Goal: Information Seeking & Learning: Check status

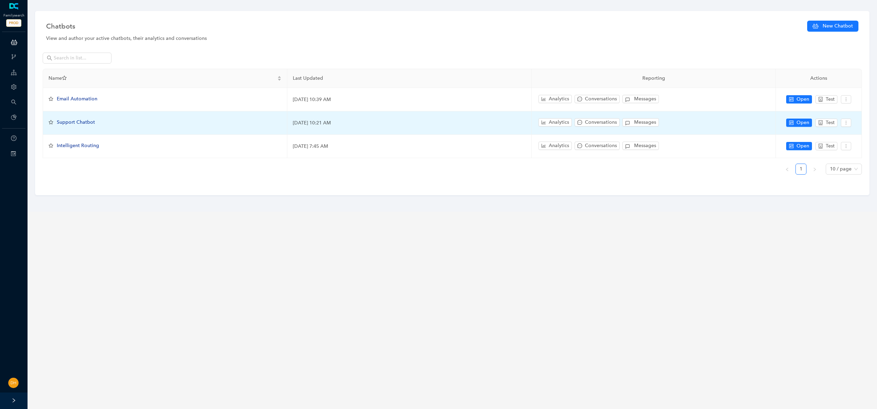
click at [90, 121] on span "Support Chatbot" at bounding box center [76, 122] width 38 height 6
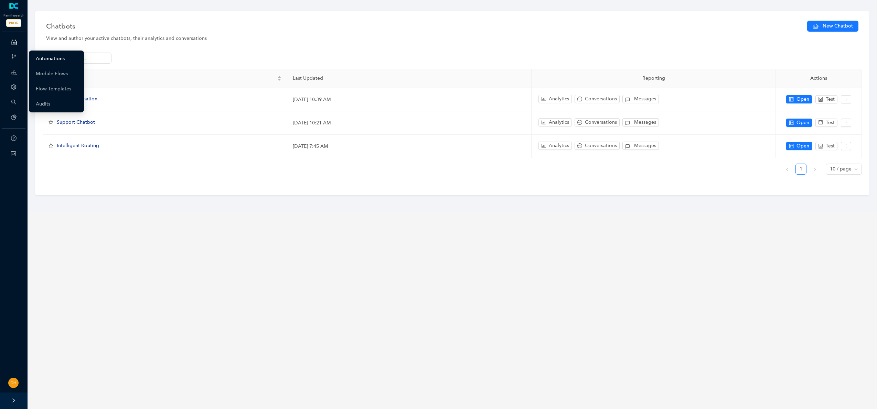
click at [60, 58] on link "Automations" at bounding box center [50, 59] width 29 height 14
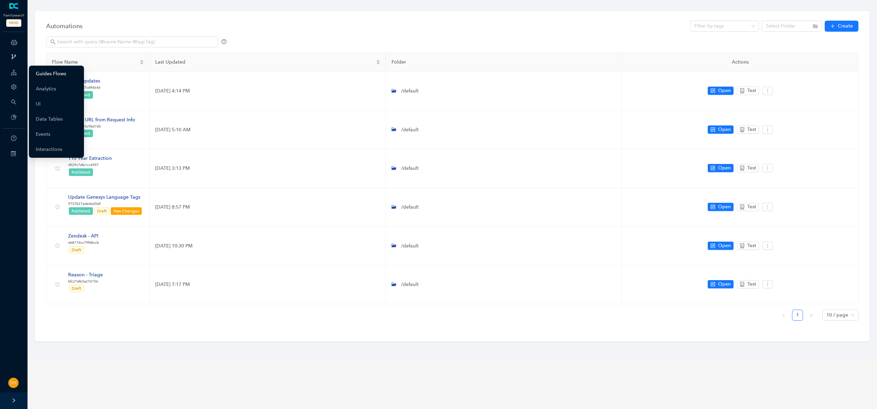
click at [40, 71] on link "Guides Flows" at bounding box center [51, 74] width 30 height 14
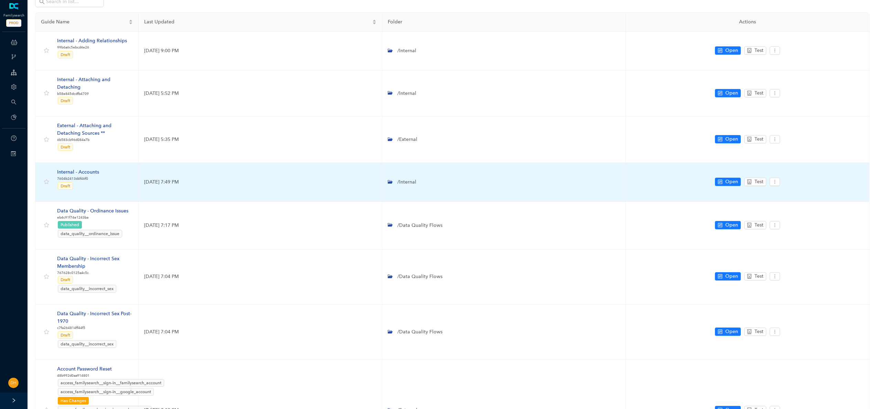
scroll to position [50, 0]
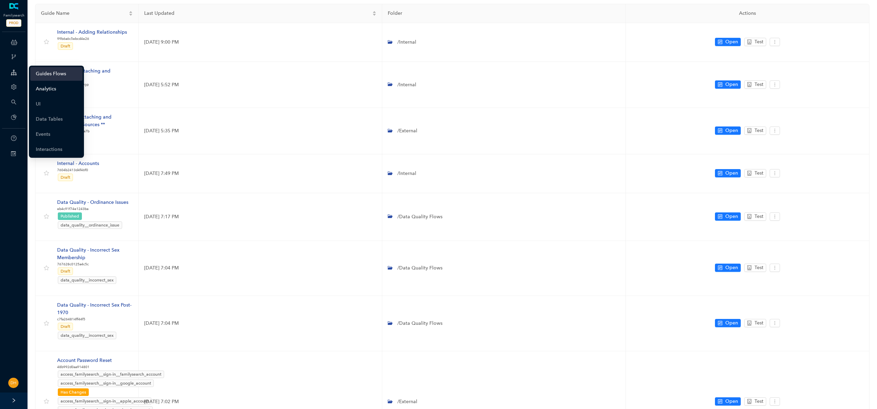
click at [56, 86] on link "Analytics" at bounding box center [46, 89] width 20 height 14
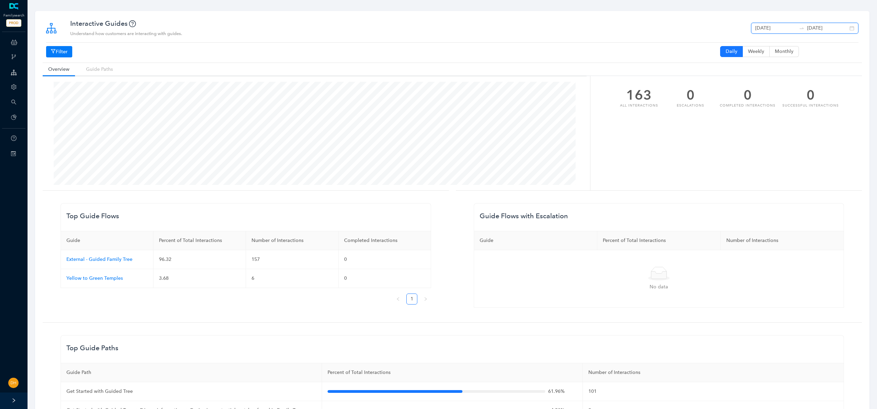
click at [782, 31] on input "[DATE]" at bounding box center [775, 28] width 41 height 8
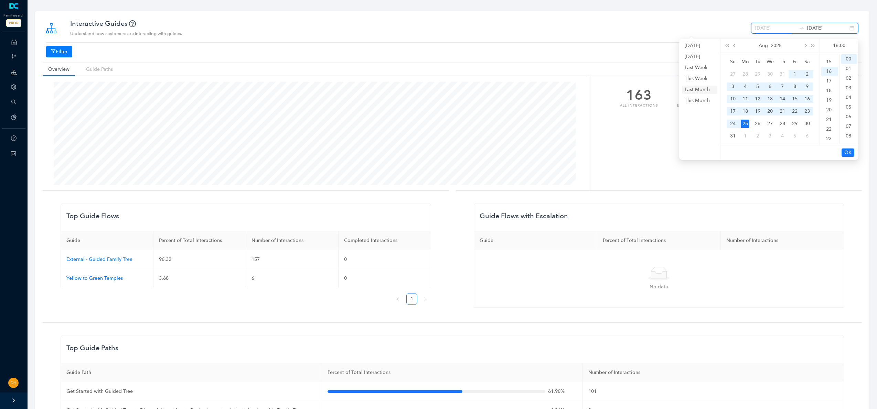
type input "[DATE]"
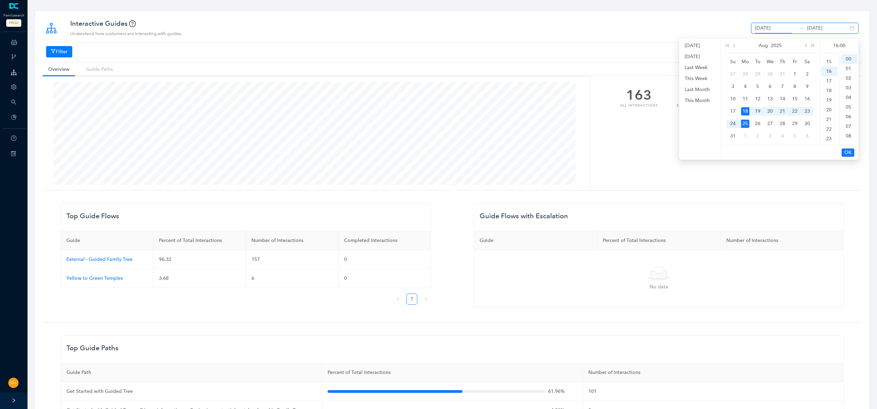
type input "[DATE]"
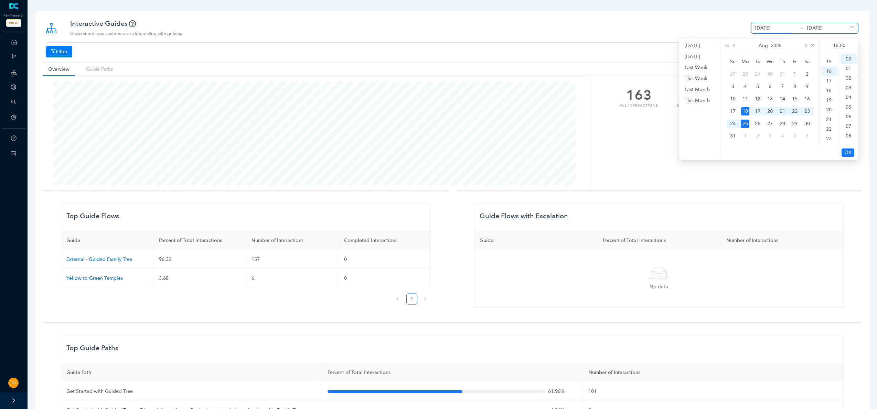
type input "[DATE]"
click at [789, 24] on input "[DATE]" at bounding box center [775, 28] width 41 height 8
click at [726, 46] on button "super-prev-year" at bounding box center [727, 46] width 8 height 14
click at [734, 45] on span "prev-year" at bounding box center [734, 45] width 3 height 3
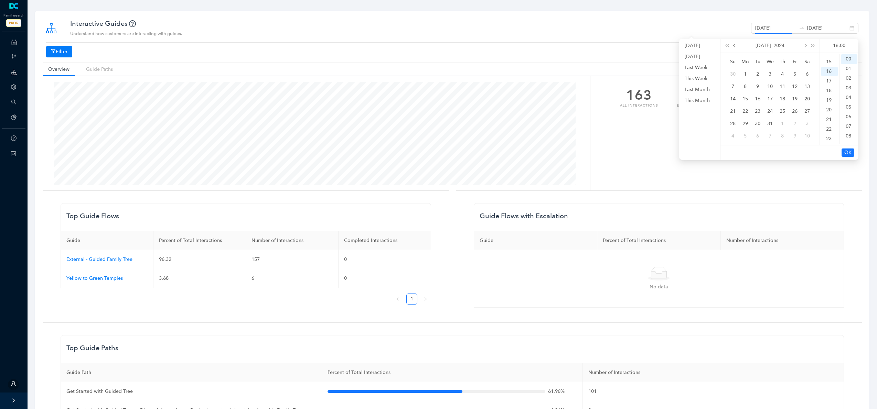
click at [734, 45] on span "prev-year" at bounding box center [734, 45] width 3 height 3
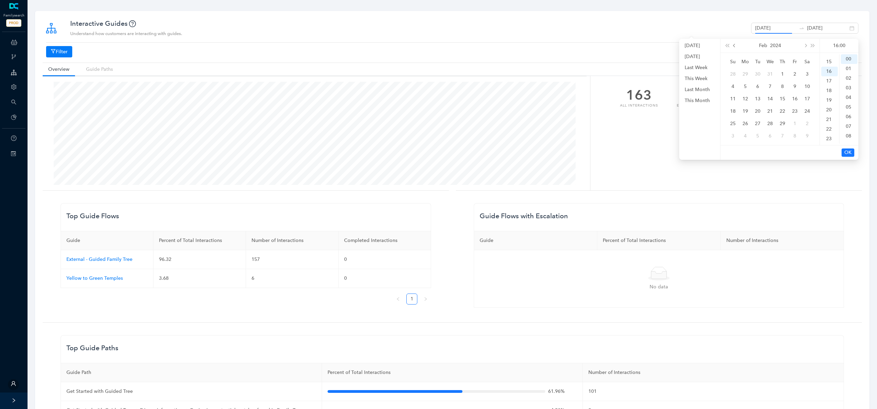
click at [734, 45] on span "prev-year" at bounding box center [734, 45] width 3 height 3
click at [742, 70] on div "1" at bounding box center [745, 74] width 8 height 8
type input "[DATE]"
click at [811, 46] on span "super-next-year" at bounding box center [812, 45] width 3 height 3
click at [832, 26] on input "[DATE]" at bounding box center [827, 28] width 41 height 8
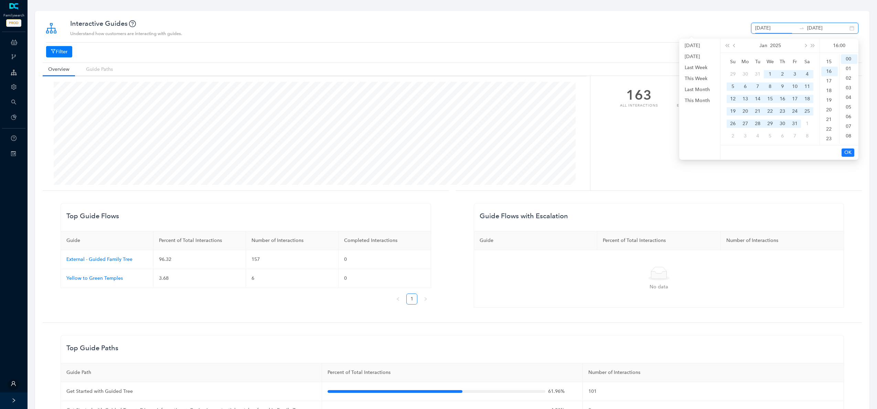
scroll to position [489, 0]
click at [757, 73] on div "31" at bounding box center [757, 74] width 8 height 8
type input "[DATE]"
click at [846, 153] on span "OK" at bounding box center [847, 153] width 7 height 8
type input "[DATE]"
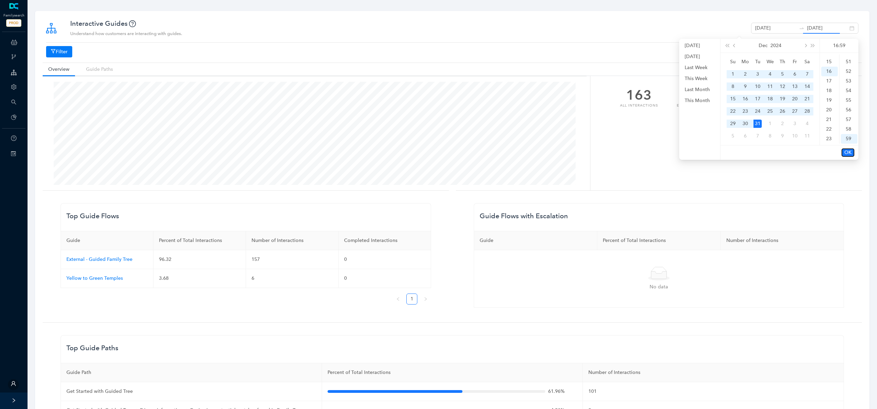
type input "[DATE]"
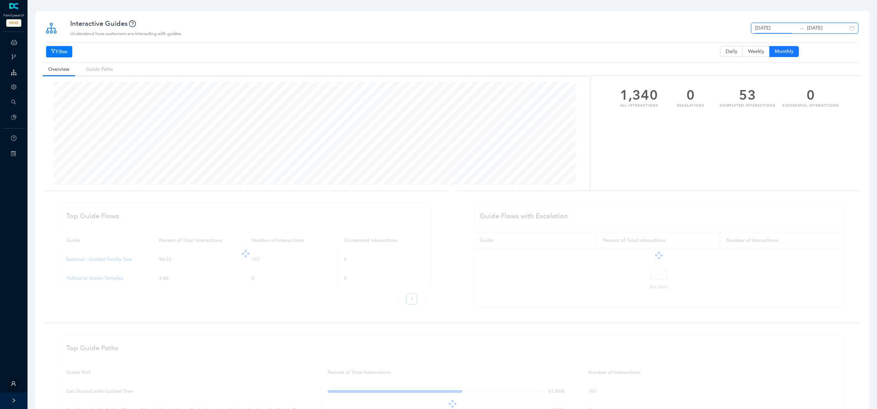
click at [795, 29] on input "[DATE]" at bounding box center [775, 28] width 41 height 8
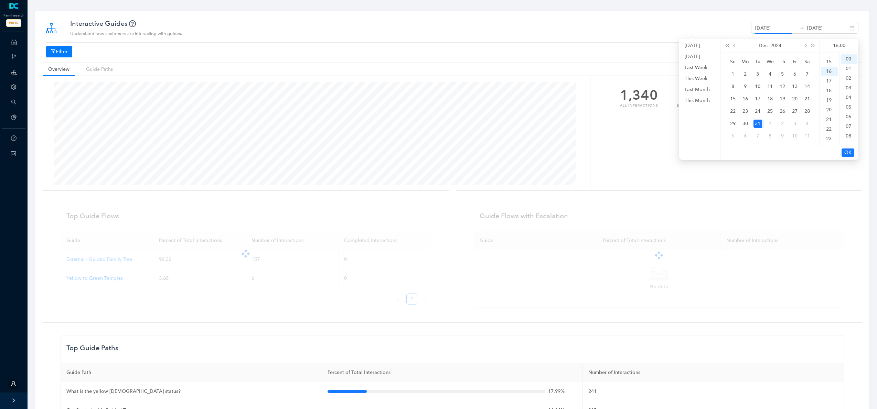
click at [726, 46] on span "super-prev-year" at bounding box center [726, 45] width 3 height 3
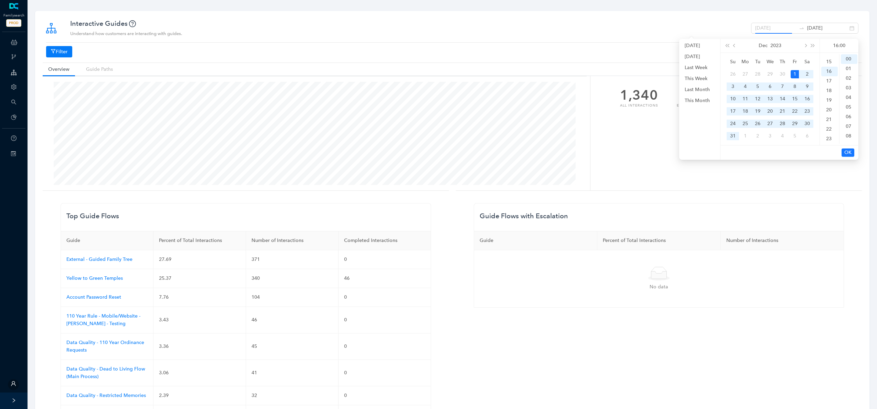
click at [793, 73] on div "1" at bounding box center [795, 74] width 8 height 8
click at [743, 136] on div "1" at bounding box center [745, 136] width 8 height 8
type input "[DATE]"
click at [842, 32] on div "[DATE] [DATE]" at bounding box center [804, 28] width 107 height 11
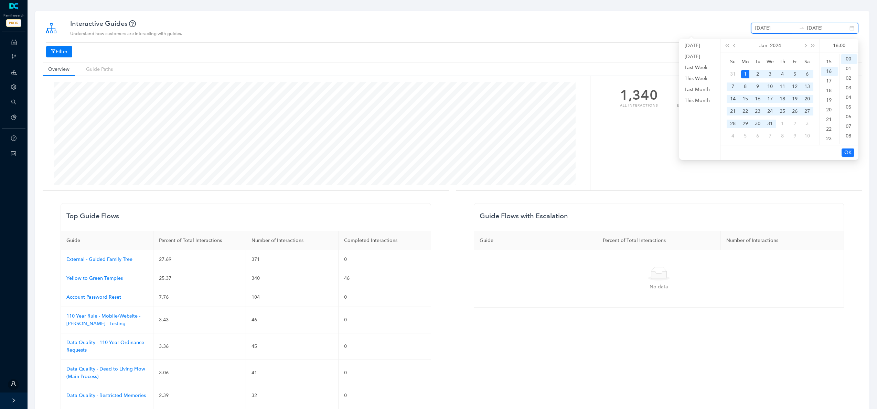
click at [839, 26] on input "[DATE]" at bounding box center [827, 28] width 41 height 8
click at [814, 46] on span "super-next-year" at bounding box center [812, 45] width 3 height 3
click at [767, 72] on div "1" at bounding box center [770, 74] width 8 height 8
click at [771, 75] on div "1" at bounding box center [770, 74] width 8 height 8
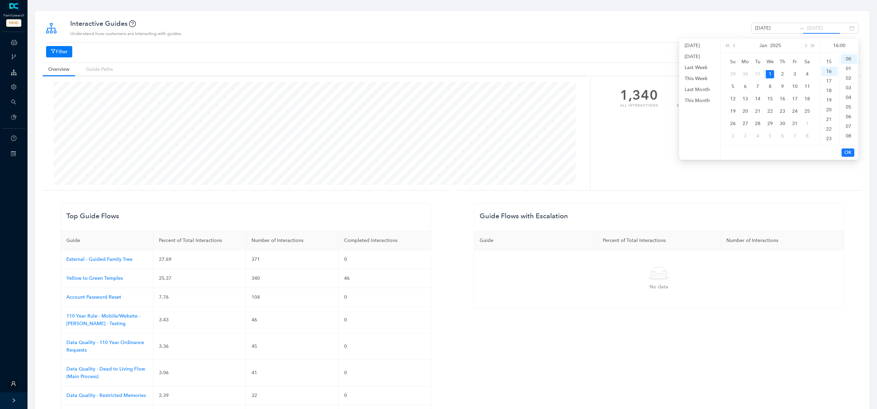
click at [771, 74] on div "1" at bounding box center [770, 74] width 8 height 8
click at [756, 72] on div "31" at bounding box center [757, 74] width 8 height 8
type input "[DATE]"
click at [848, 152] on span "OK" at bounding box center [847, 153] width 7 height 8
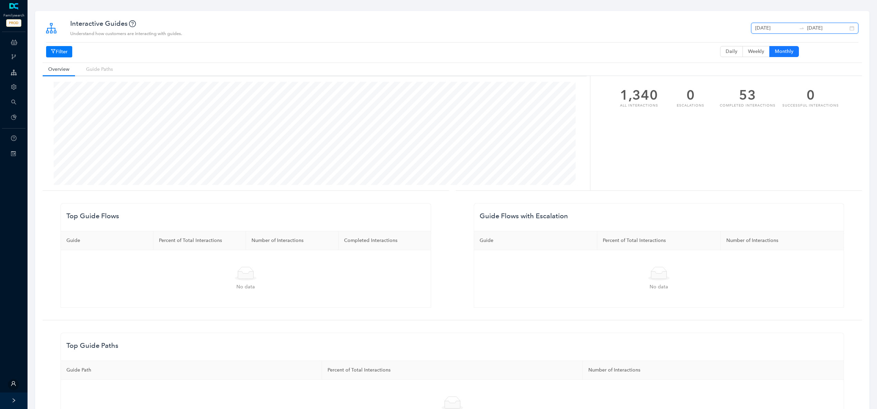
click at [783, 28] on input "[DATE]" at bounding box center [775, 28] width 41 height 8
click at [770, 123] on div "1" at bounding box center [770, 124] width 8 height 8
click at [793, 25] on input "[DATE]" at bounding box center [775, 28] width 41 height 8
click at [735, 45] on span "prev-year" at bounding box center [734, 45] width 3 height 3
click at [771, 124] on div "1" at bounding box center [770, 124] width 8 height 8
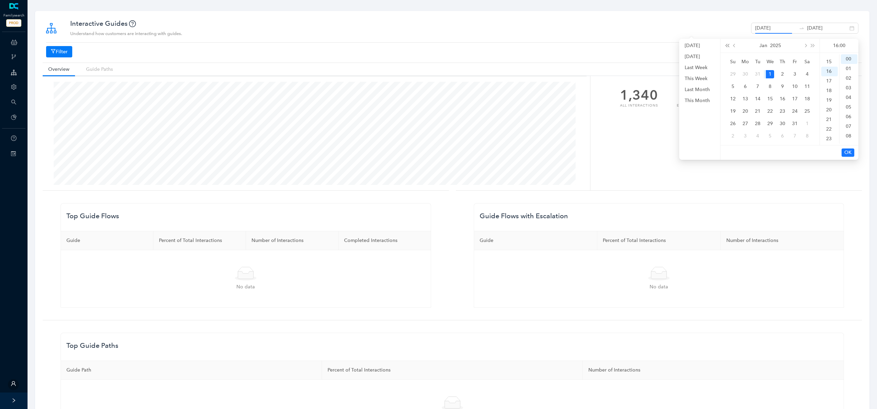
click at [730, 46] on button "super-prev-year" at bounding box center [727, 46] width 8 height 14
click at [729, 46] on span "super-prev-year" at bounding box center [726, 45] width 3 height 3
click at [733, 74] on div "1" at bounding box center [733, 74] width 8 height 8
click at [811, 44] on span "super-next-year" at bounding box center [812, 45] width 3 height 3
click at [745, 72] on div "1" at bounding box center [745, 74] width 8 height 8
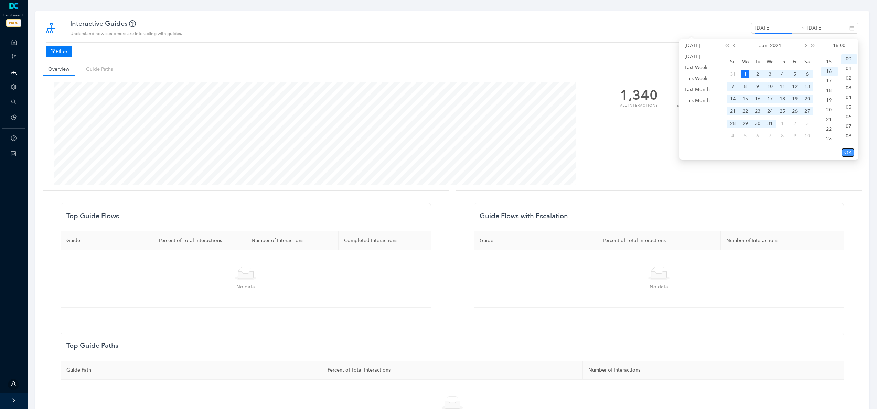
click at [847, 151] on span "OK" at bounding box center [847, 153] width 7 height 8
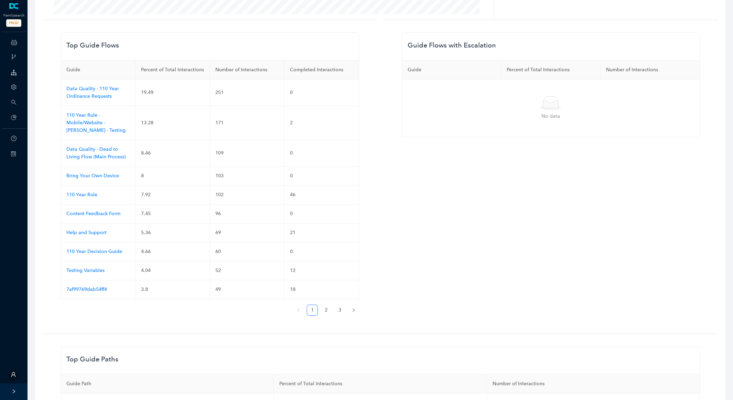
scroll to position [0, 0]
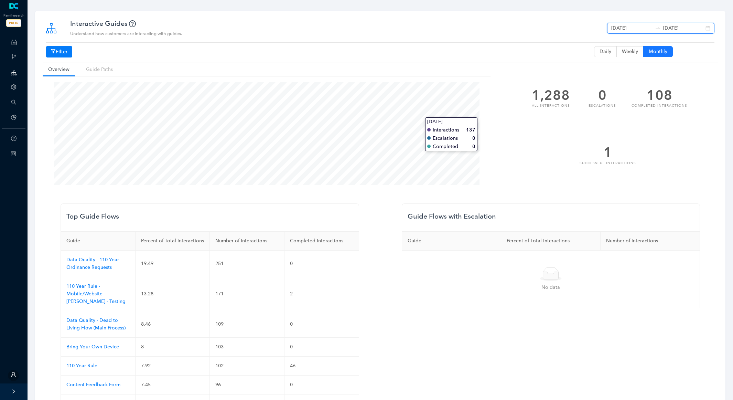
click at [645, 25] on input "[DATE]" at bounding box center [631, 28] width 41 height 8
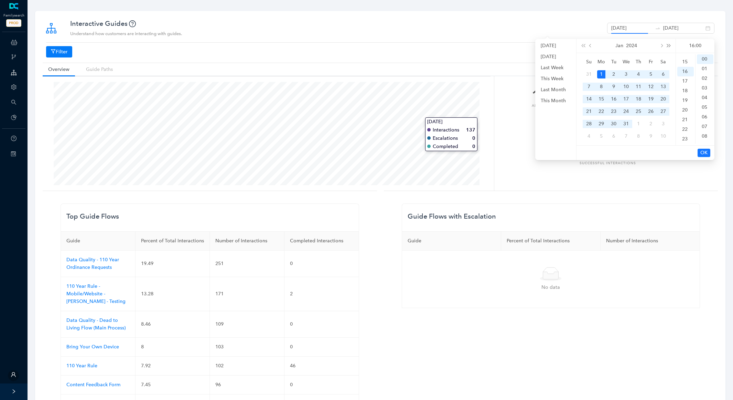
click at [668, 46] on span "super-next-year" at bounding box center [668, 45] width 3 height 3
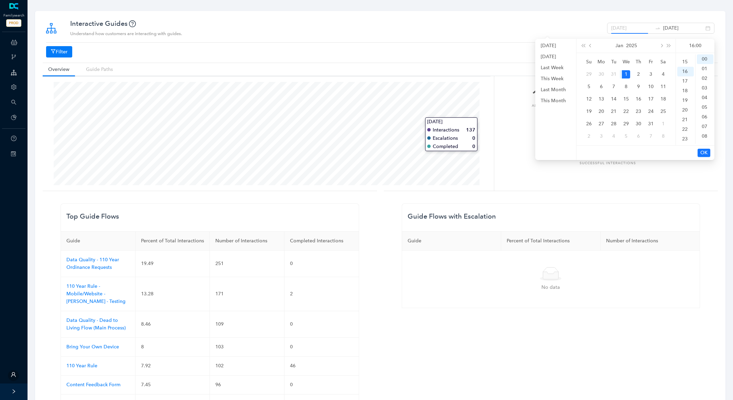
click at [627, 73] on div "1" at bounding box center [626, 74] width 8 height 8
type input "[DATE]"
click at [689, 30] on input "[DATE]" at bounding box center [683, 28] width 41 height 8
click at [665, 45] on button "next-year" at bounding box center [661, 46] width 8 height 14
click at [664, 45] on button "next-year" at bounding box center [661, 46] width 8 height 14
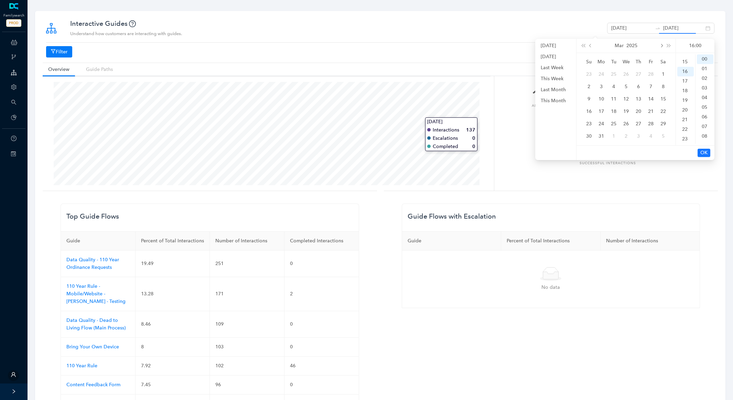
click at [664, 45] on button "next-year" at bounding box center [661, 46] width 8 height 14
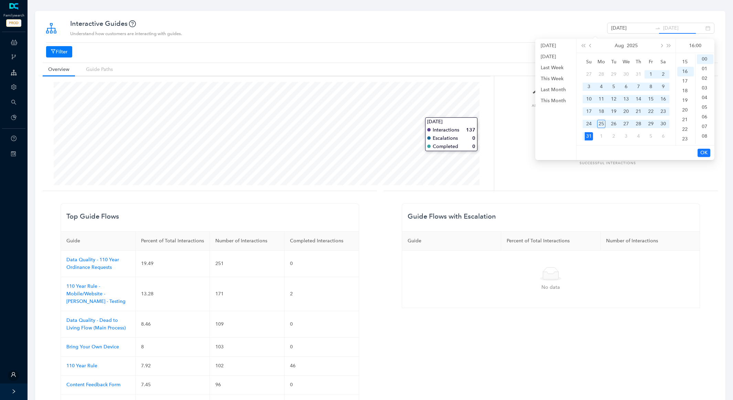
click at [588, 135] on div "31" at bounding box center [589, 136] width 8 height 8
type input "[DATE]"
click at [706, 154] on span "OK" at bounding box center [703, 153] width 7 height 8
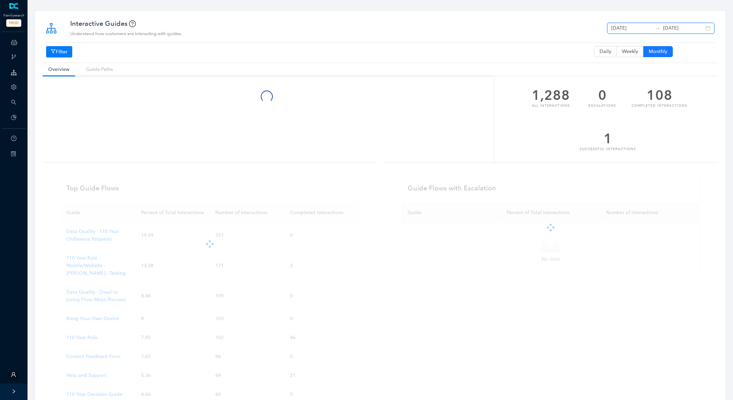
click at [648, 28] on input "[DATE]" at bounding box center [631, 28] width 41 height 8
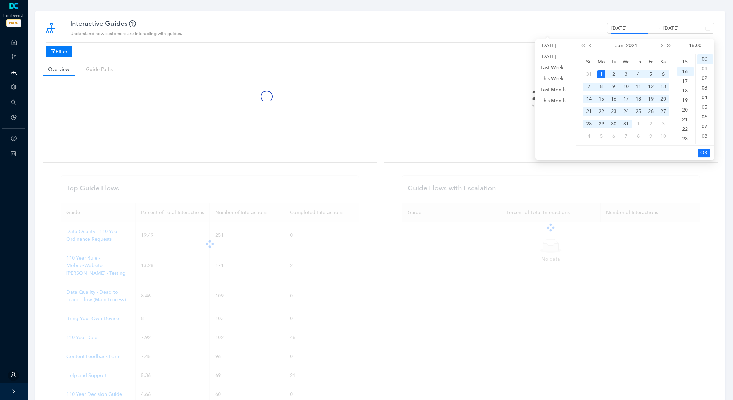
click at [668, 44] on span "super-next-year" at bounding box center [668, 45] width 3 height 3
click at [627, 74] on div "1" at bounding box center [626, 74] width 8 height 8
type input "[DATE]"
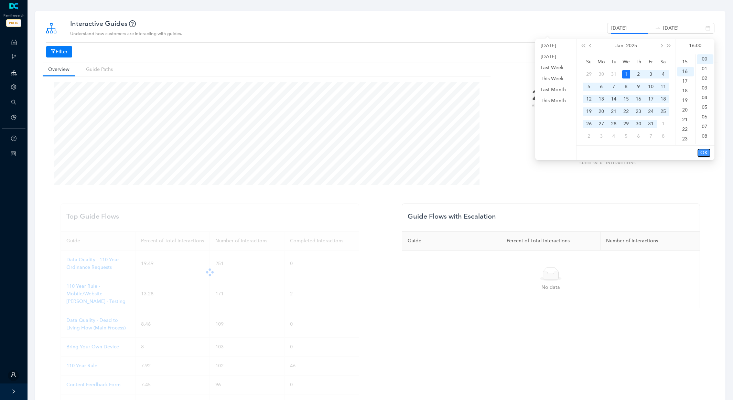
click at [709, 153] on button "OK" at bounding box center [704, 153] width 13 height 8
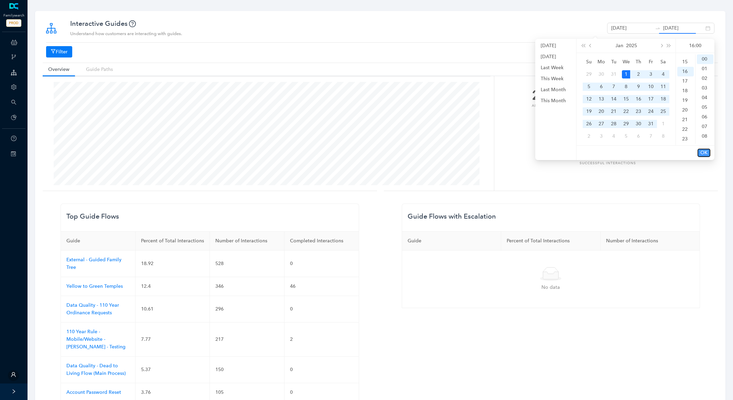
click at [707, 153] on span "OK" at bounding box center [703, 153] width 7 height 8
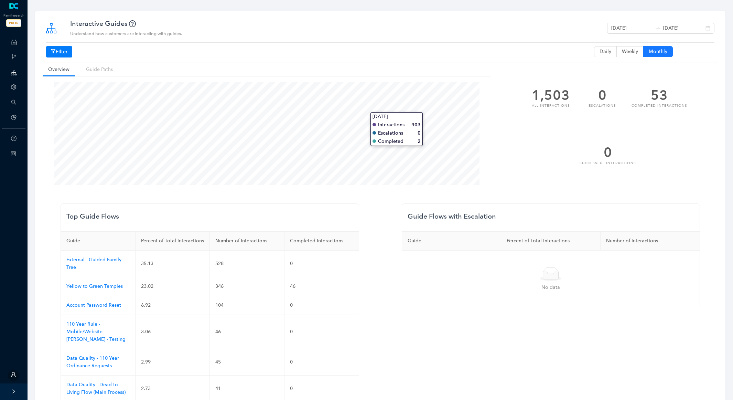
click at [711, 170] on div "1,503 All Interactions 0 Escalations 53 Completed Interactions 0 Successful Int…" at bounding box center [607, 133] width 227 height 115
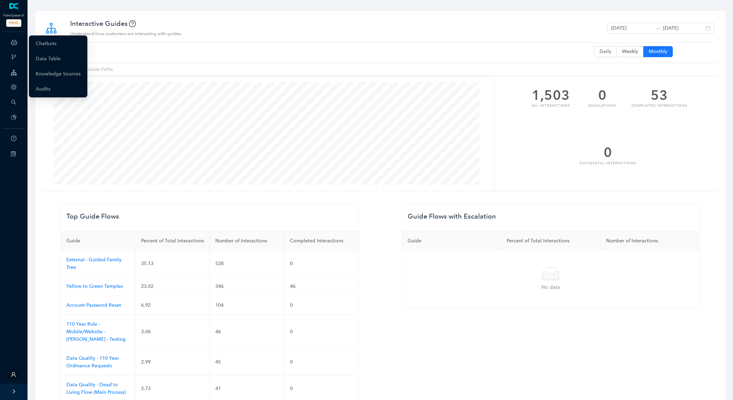
click at [16, 40] on icon at bounding box center [14, 42] width 6 height 14
click at [37, 44] on link "Chatbots" at bounding box center [46, 44] width 21 height 14
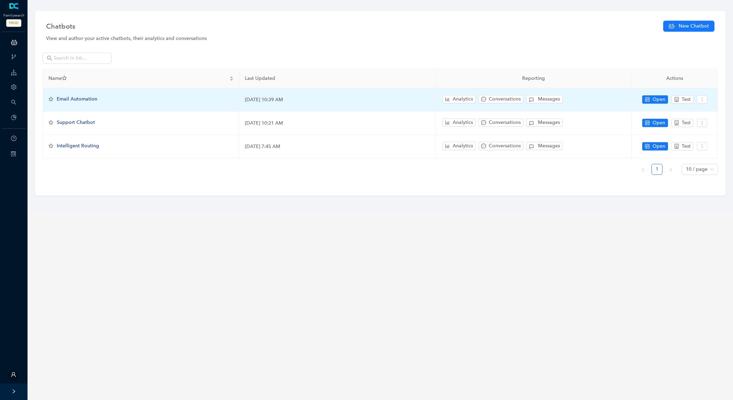
click at [494, 94] on div "Analytics Conversations Messages" at bounding box center [533, 100] width 185 height 12
click at [447, 100] on icon "bar-chart" at bounding box center [448, 99] width 4 height 4
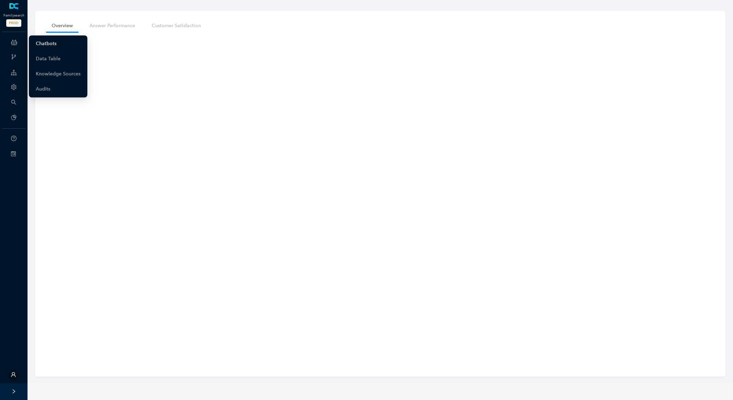
click at [47, 46] on link "Chatbots" at bounding box center [46, 44] width 21 height 14
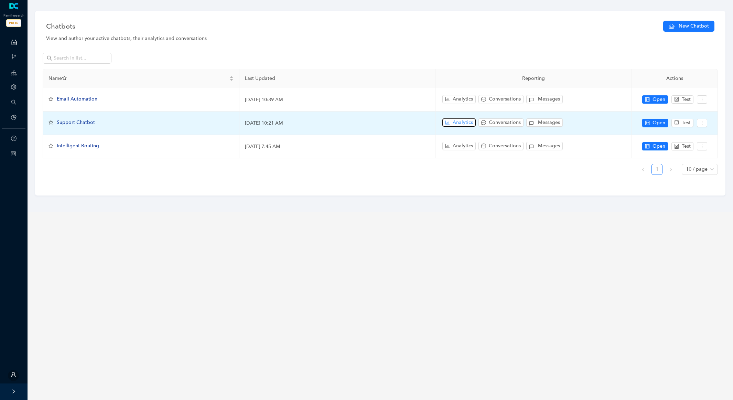
click at [453, 121] on span "Analytics" at bounding box center [463, 123] width 20 height 8
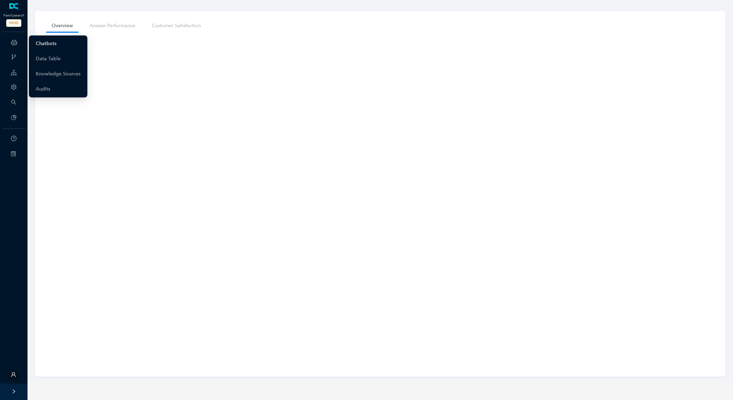
click at [53, 47] on link "Chatbots" at bounding box center [46, 44] width 21 height 14
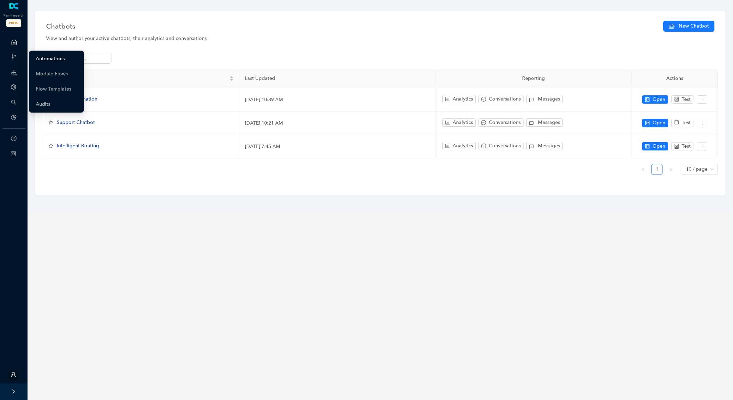
click at [56, 58] on link "Automations" at bounding box center [50, 59] width 29 height 14
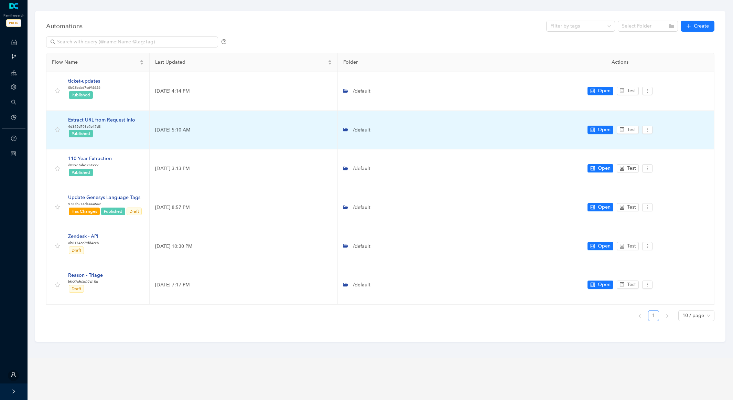
click at [119, 121] on div "Extract URL from Request Info" at bounding box center [101, 120] width 67 height 8
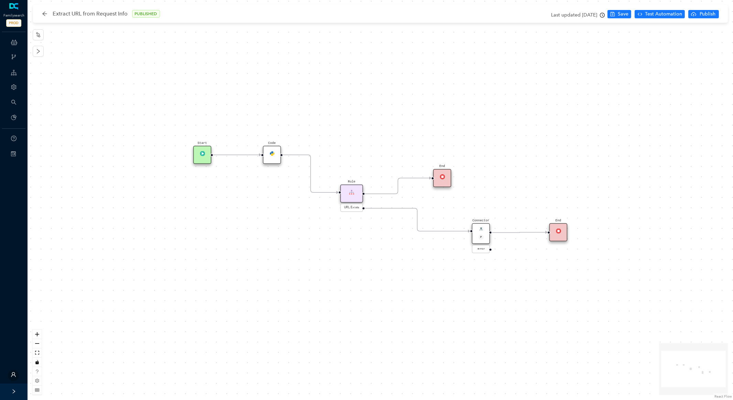
click at [273, 157] on div "Code" at bounding box center [272, 155] width 18 height 18
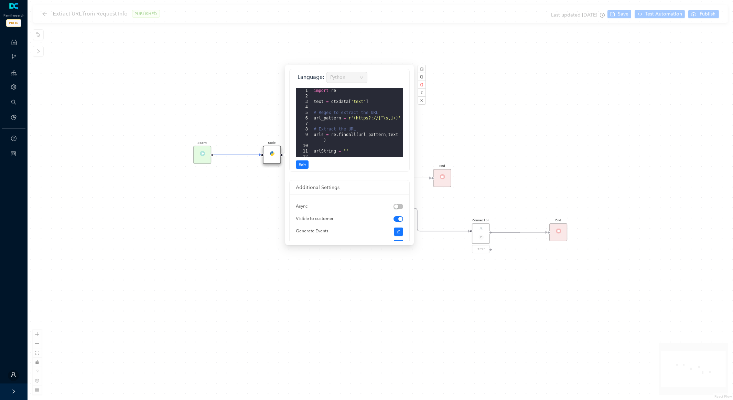
click at [229, 228] on div "Connector P error Start Code Rule URL Exists End End" at bounding box center [381, 200] width 706 height 400
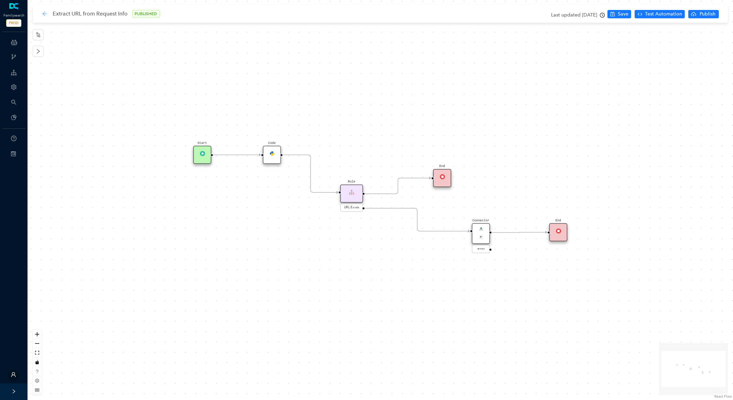
click at [45, 12] on icon "arrow-left" at bounding box center [45, 14] width 6 height 6
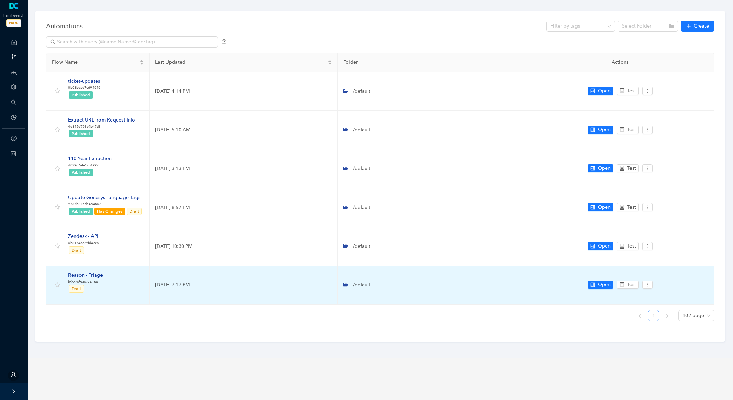
click at [90, 271] on div "Reason - Triage" at bounding box center [85, 275] width 35 height 8
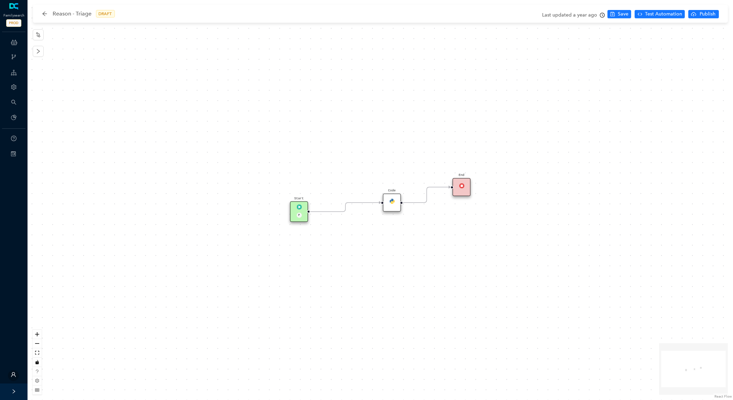
click at [399, 208] on div "Code" at bounding box center [392, 202] width 18 height 18
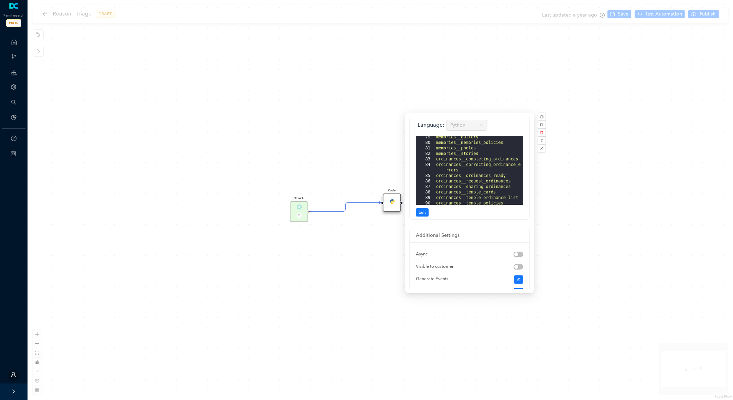
scroll to position [856, 0]
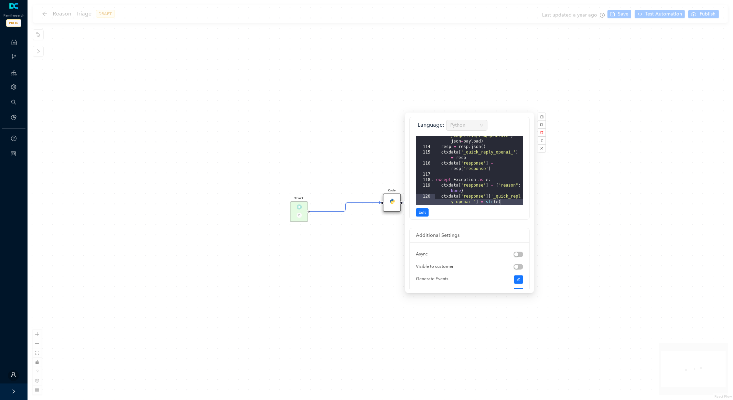
click at [214, 96] on div "Start P End Code" at bounding box center [381, 200] width 706 height 400
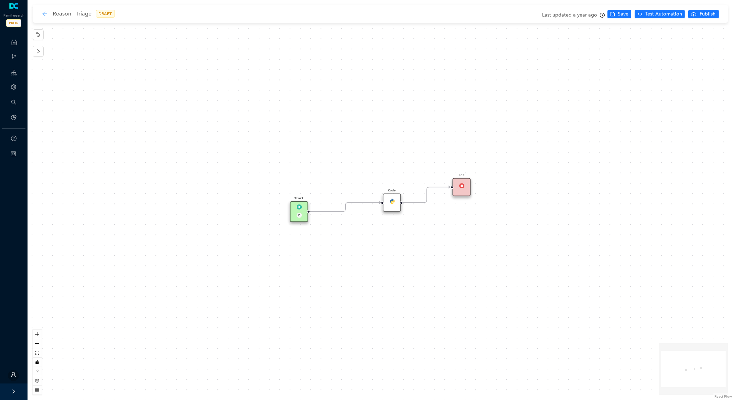
click at [43, 15] on icon "arrow-left" at bounding box center [45, 14] width 6 height 6
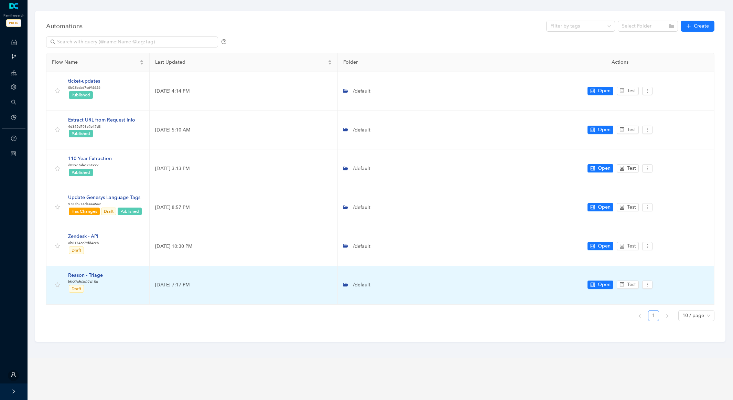
click at [92, 272] on div "Reason - Triage" at bounding box center [85, 275] width 35 height 8
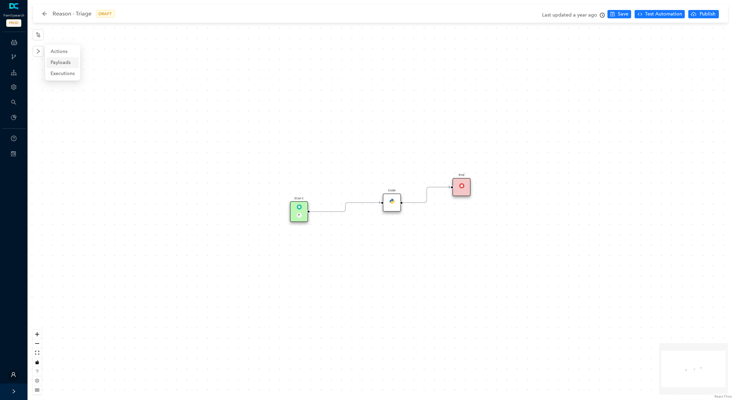
click at [58, 61] on span "Payloads" at bounding box center [63, 63] width 24 height 8
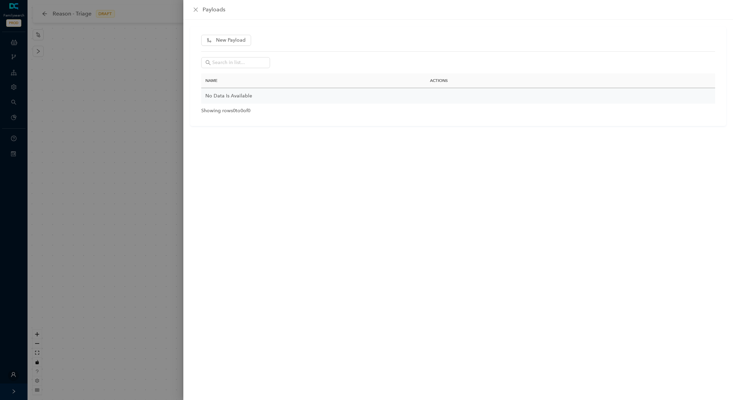
click at [31, 49] on div at bounding box center [366, 200] width 733 height 400
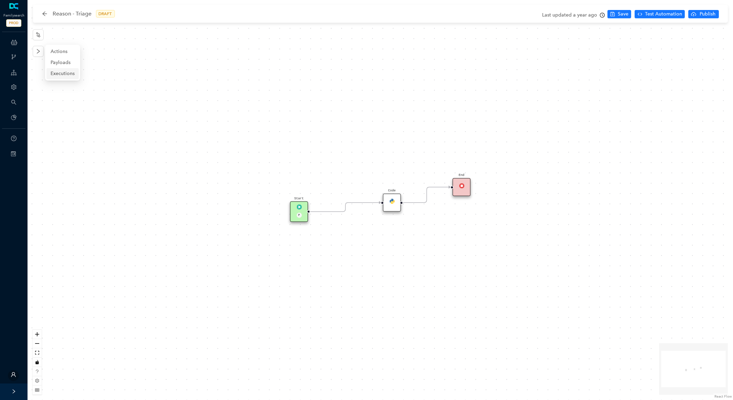
click at [58, 71] on span "Executions" at bounding box center [63, 74] width 24 height 8
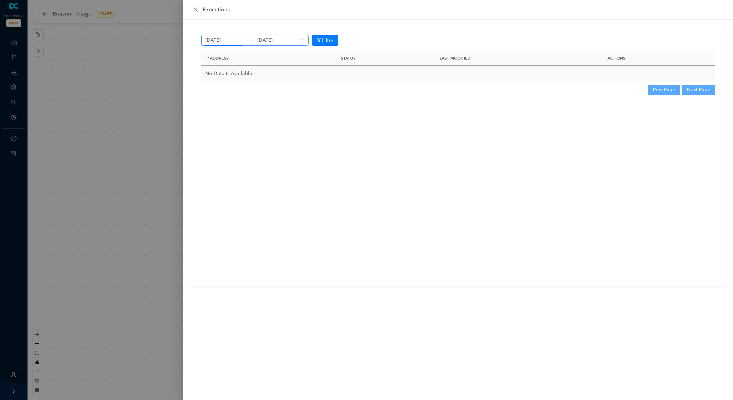
click at [235, 39] on input "[DATE]" at bounding box center [225, 40] width 41 height 8
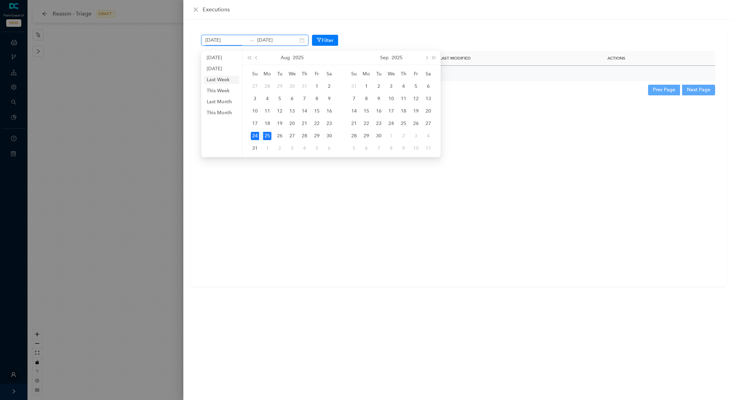
type input "[DATE]"
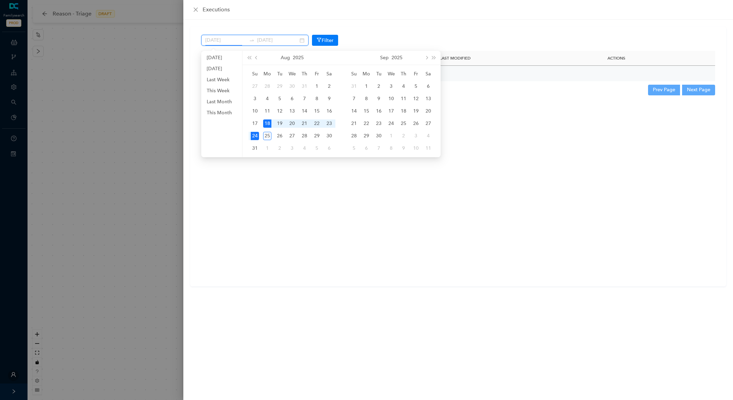
type input "[DATE]"
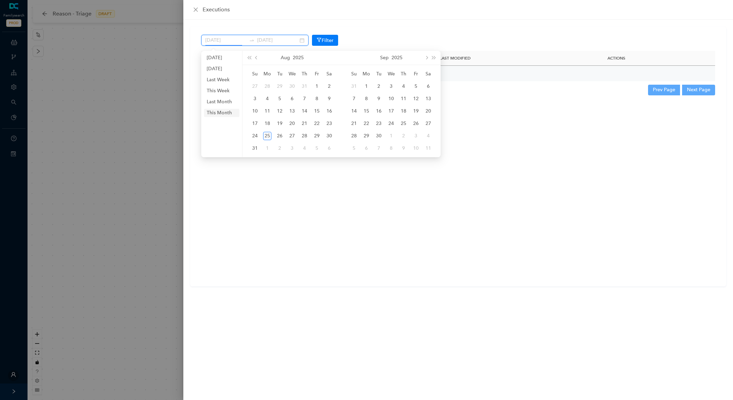
type input "[DATE]"
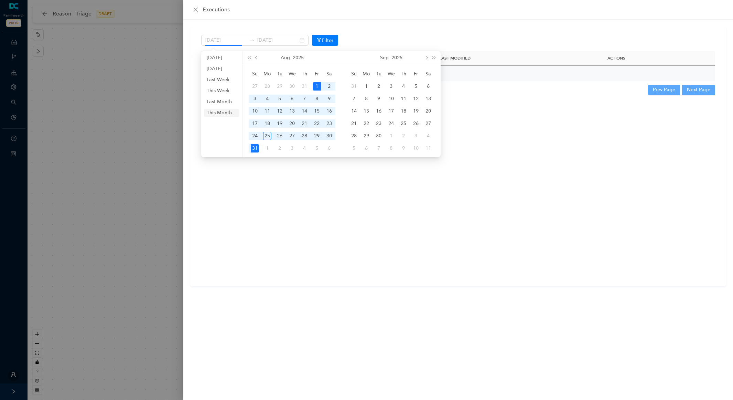
click at [220, 113] on li "This Month" at bounding box center [221, 113] width 35 height 8
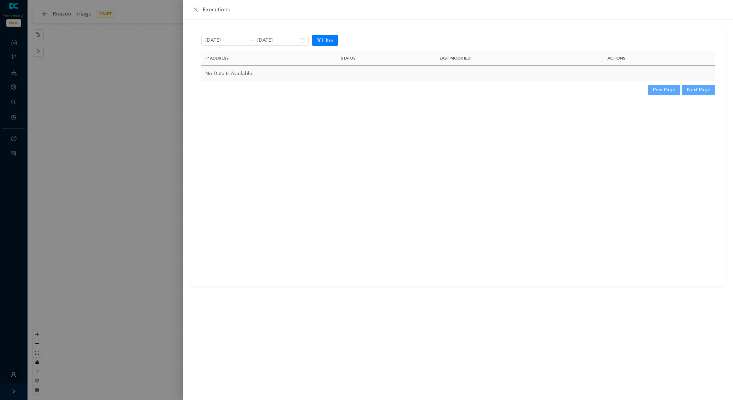
click at [136, 128] on div at bounding box center [366, 200] width 733 height 400
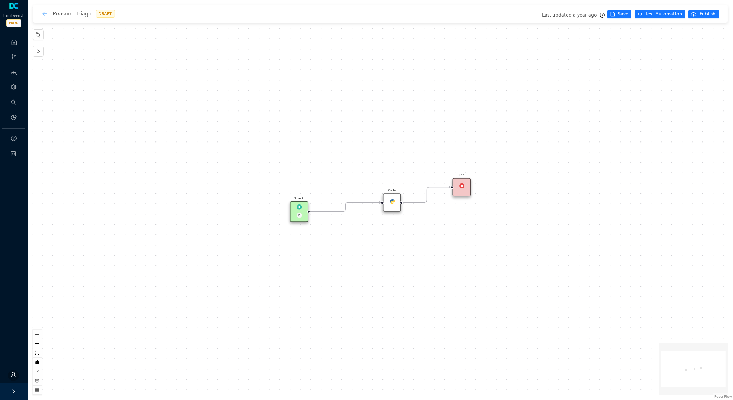
click at [46, 17] on div "back" at bounding box center [45, 14] width 6 height 6
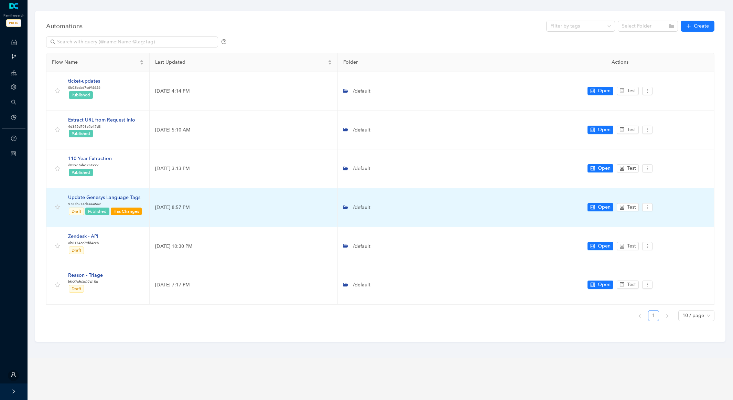
click at [98, 199] on div "Update Genesys Language Tags" at bounding box center [105, 198] width 74 height 8
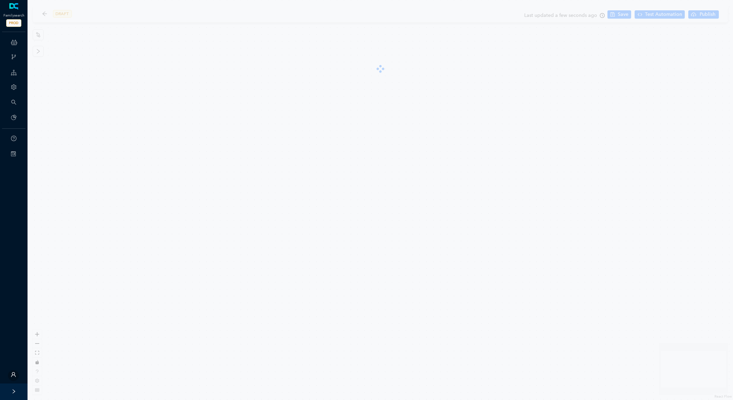
click at [99, 196] on div "DRAFT Last updated a few seconds ago Save Test Automation Publish Builder React…" at bounding box center [381, 200] width 706 height 400
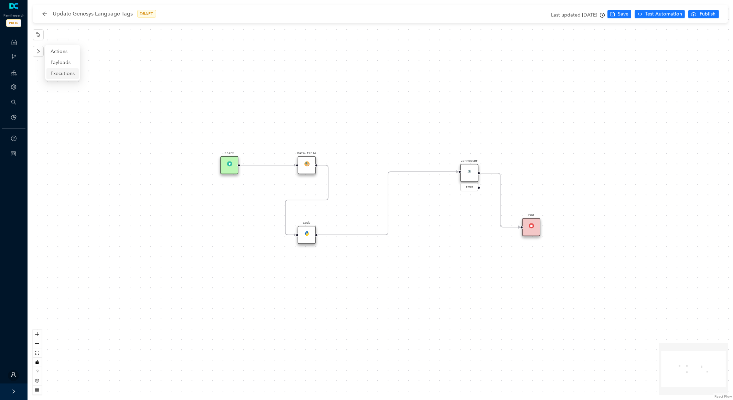
click at [59, 70] on span "Executions" at bounding box center [63, 74] width 24 height 8
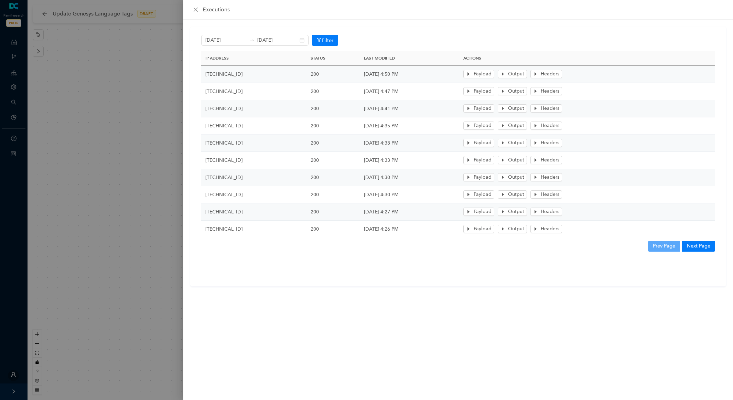
click at [121, 141] on div at bounding box center [366, 200] width 733 height 400
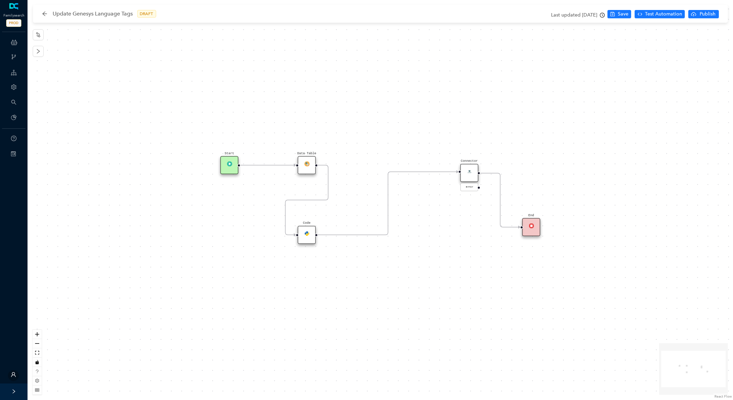
click at [47, 15] on div "Update Genesys Language Tags DRAFT" at bounding box center [102, 13] width 121 height 11
click at [46, 14] on icon "arrow-left" at bounding box center [45, 14] width 6 height 6
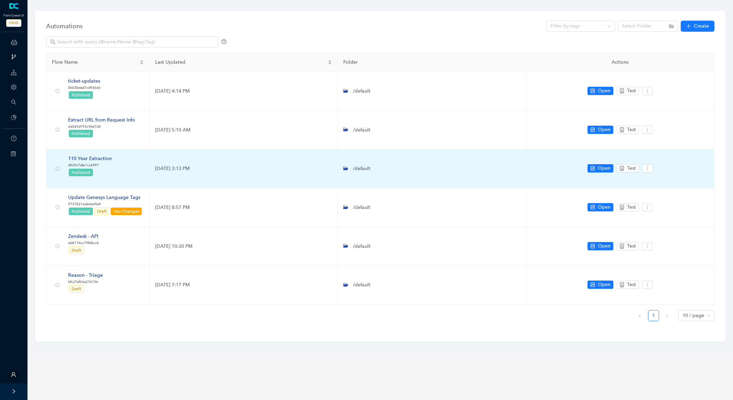
click at [103, 157] on div "110 Year Extraction" at bounding box center [90, 159] width 44 height 8
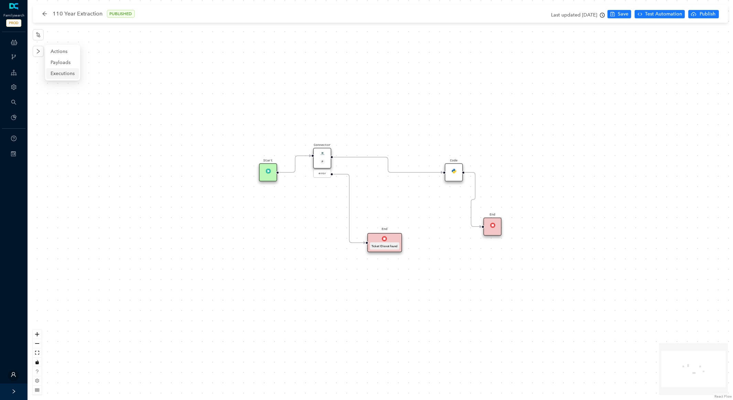
click at [62, 71] on span "Executions" at bounding box center [63, 74] width 24 height 8
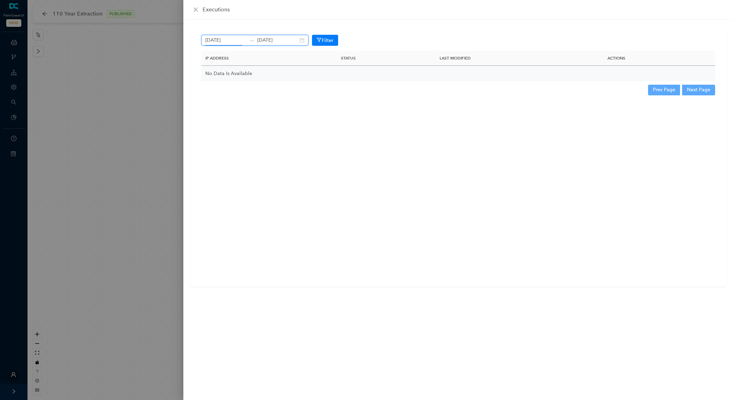
click at [237, 43] on input "[DATE]" at bounding box center [225, 40] width 41 height 8
type input "[DATE]"
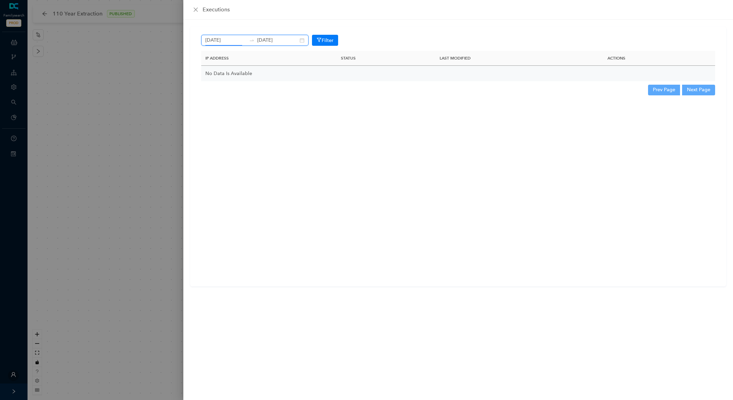
type input "[DATE]"
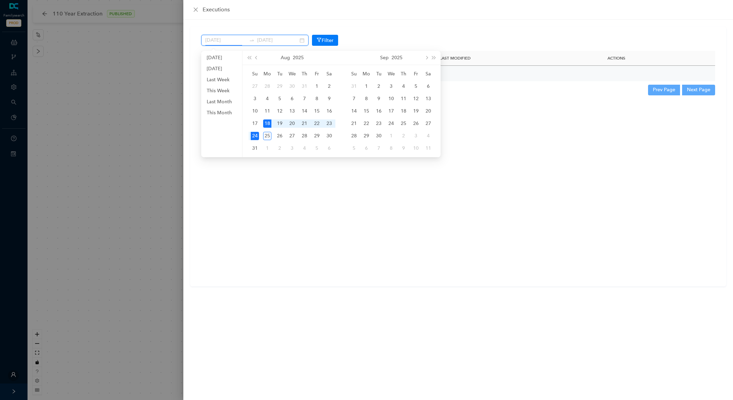
type input "[DATE]"
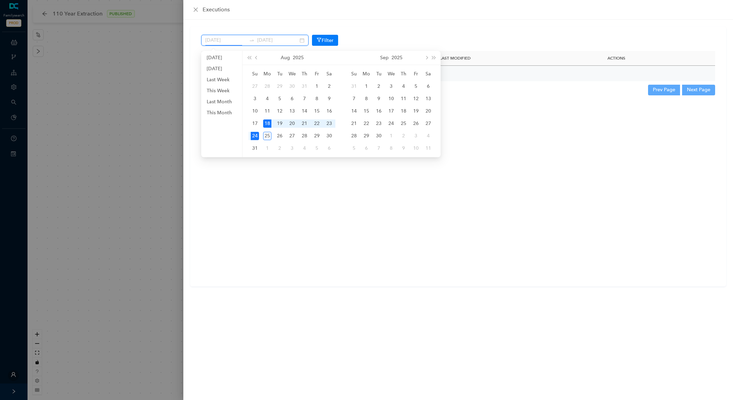
type input "[DATE]"
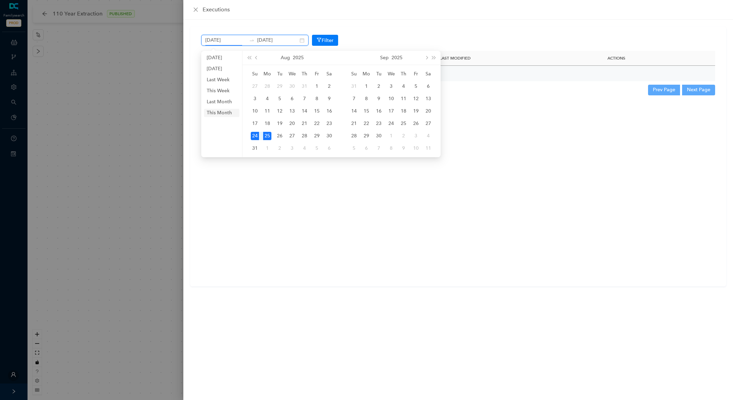
type input "[DATE]"
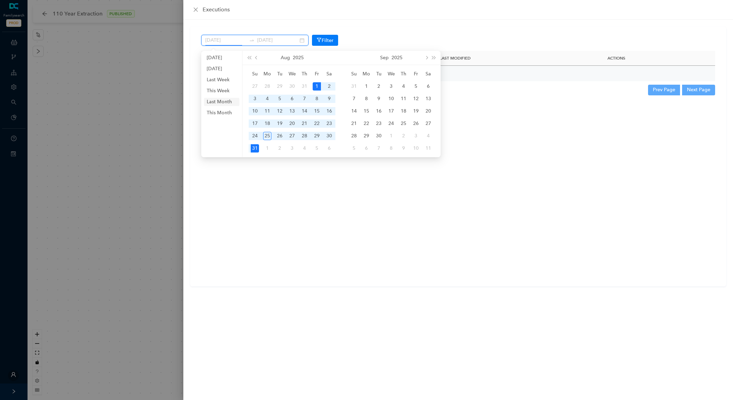
type input "[DATE]"
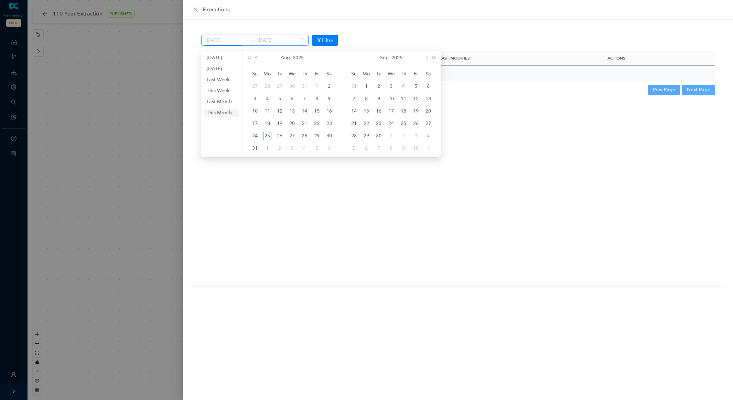
type input "[DATE]"
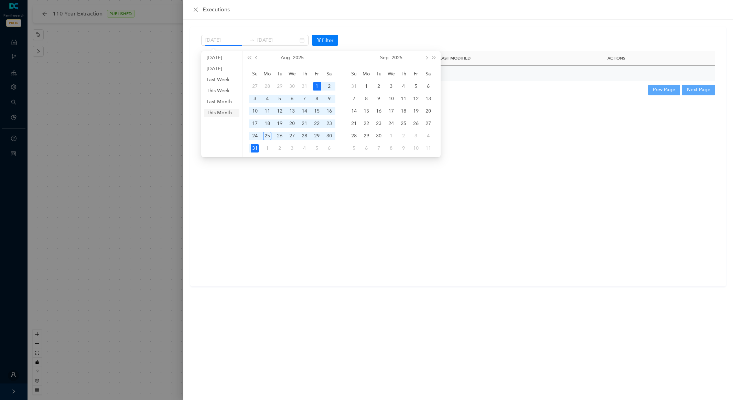
click at [226, 111] on li "This Month" at bounding box center [221, 113] width 35 height 8
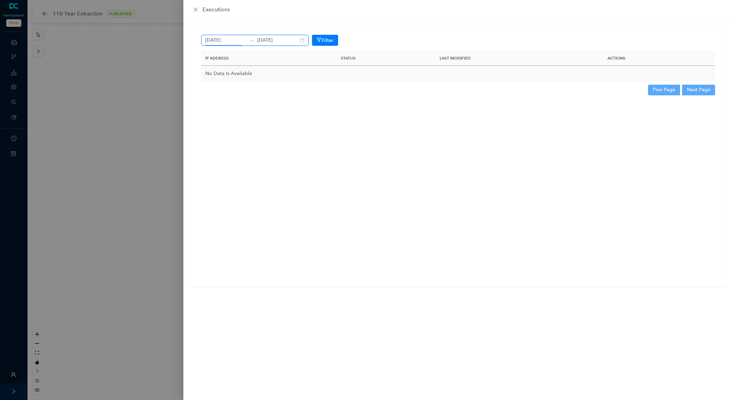
click at [226, 40] on input "[DATE]" at bounding box center [225, 40] width 41 height 8
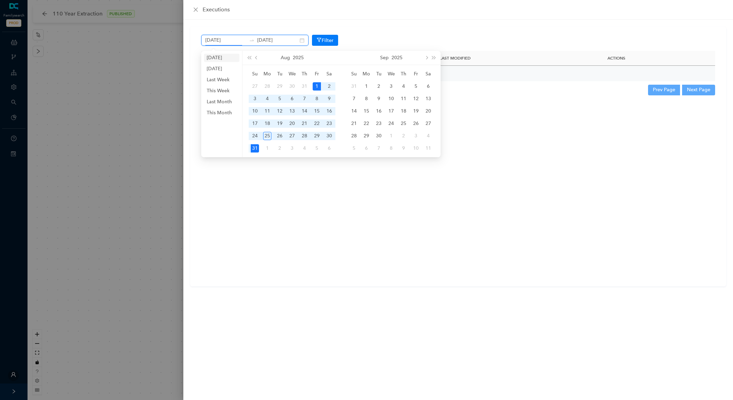
type input "[DATE]"
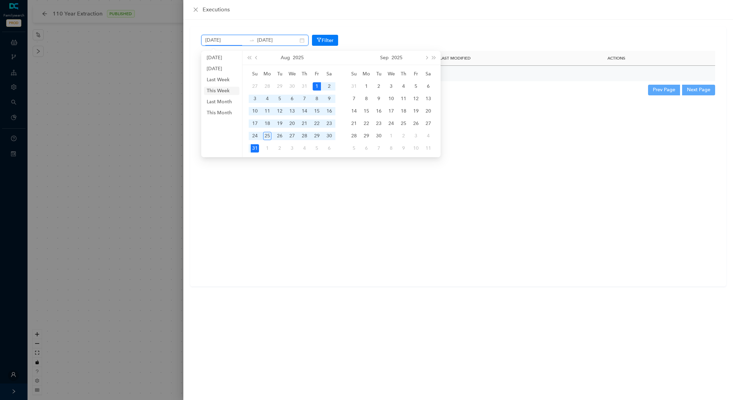
type input "[DATE]"
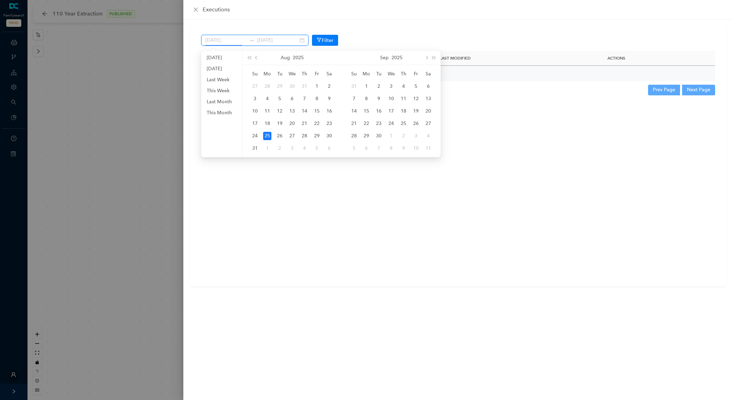
type input "[DATE]"
click at [226, 99] on li "Last Month" at bounding box center [221, 102] width 35 height 8
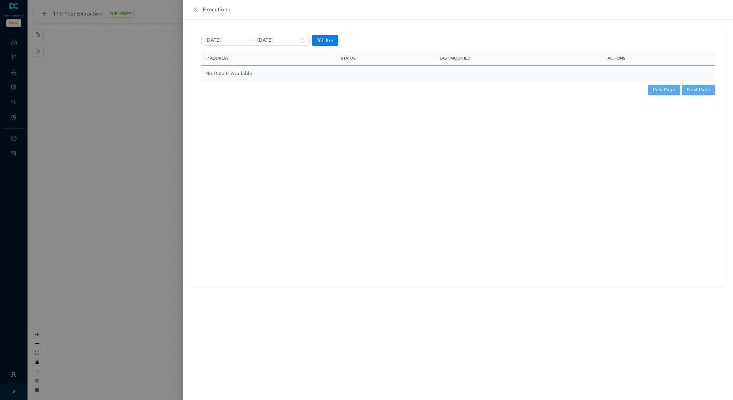
click at [109, 122] on div at bounding box center [366, 200] width 733 height 400
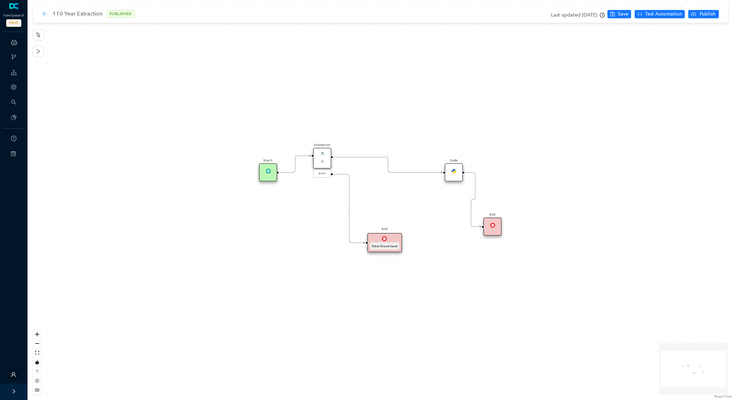
click at [46, 13] on icon "arrow-left" at bounding box center [45, 14] width 6 height 6
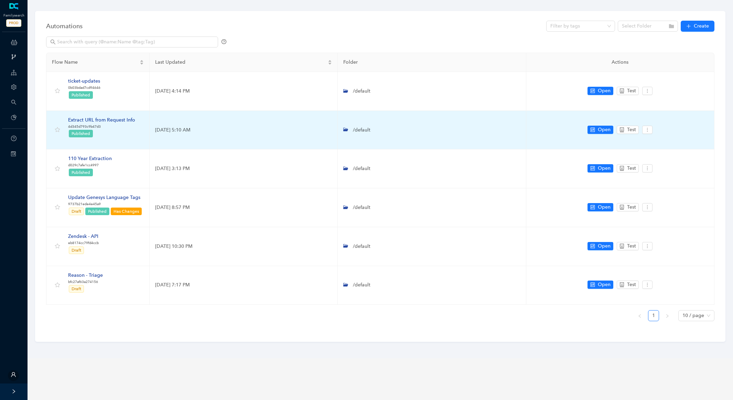
click at [102, 123] on div "Extract URL from Request Info" at bounding box center [101, 120] width 67 height 8
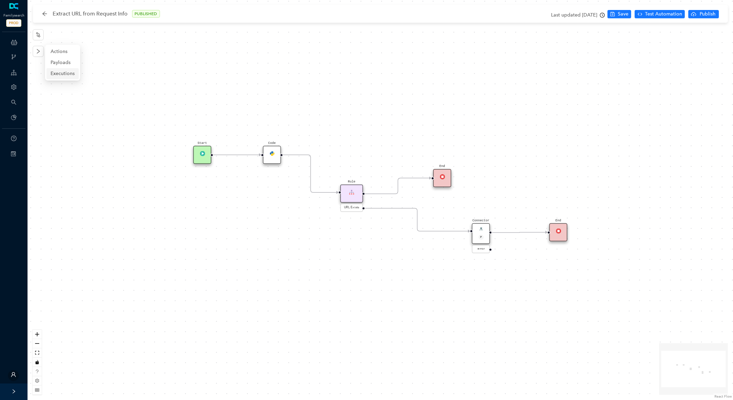
click at [61, 74] on span "Executions" at bounding box center [63, 74] width 24 height 8
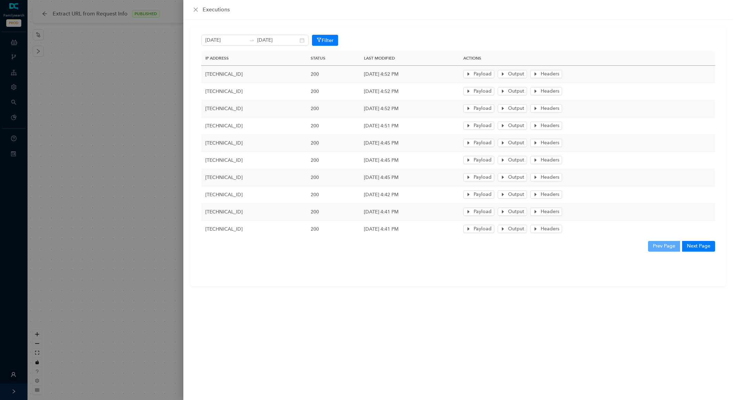
click at [144, 145] on div at bounding box center [366, 200] width 733 height 400
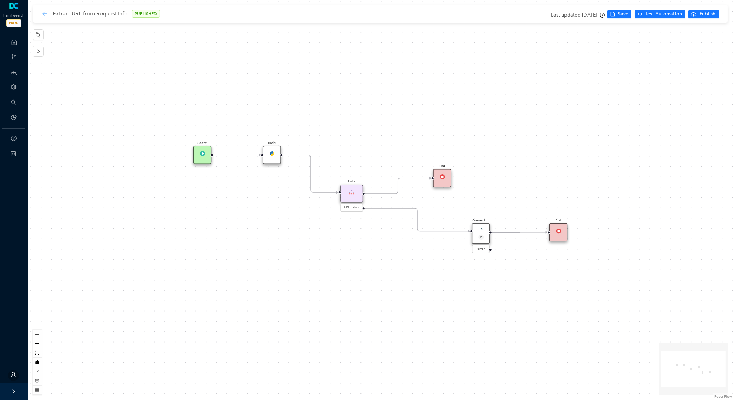
click at [46, 15] on icon "arrow-left" at bounding box center [45, 14] width 6 height 6
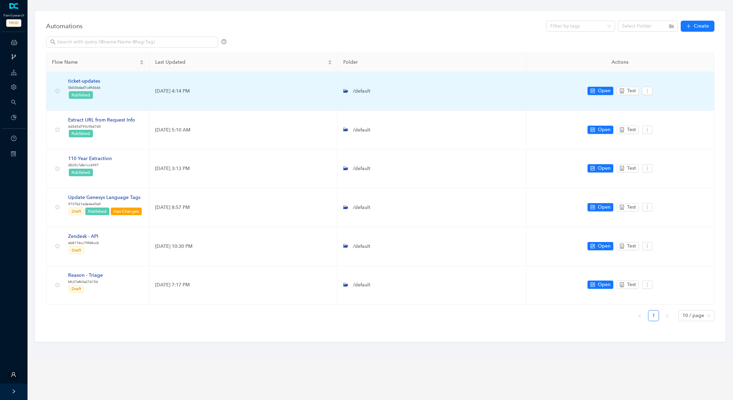
click at [77, 79] on div "ticket-updates" at bounding box center [84, 81] width 32 height 8
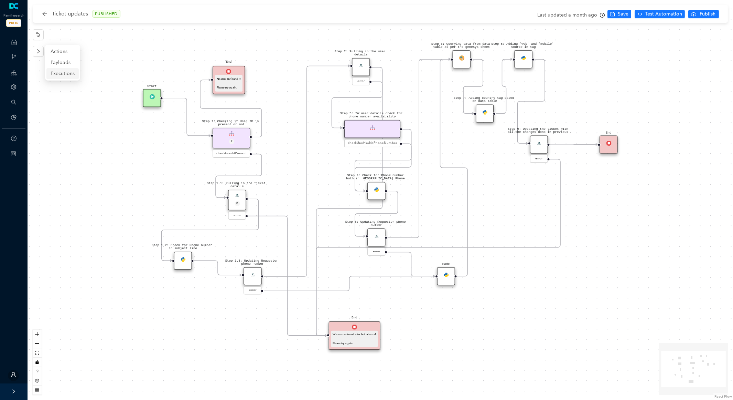
click at [53, 71] on span "Executions" at bounding box center [63, 74] width 24 height 8
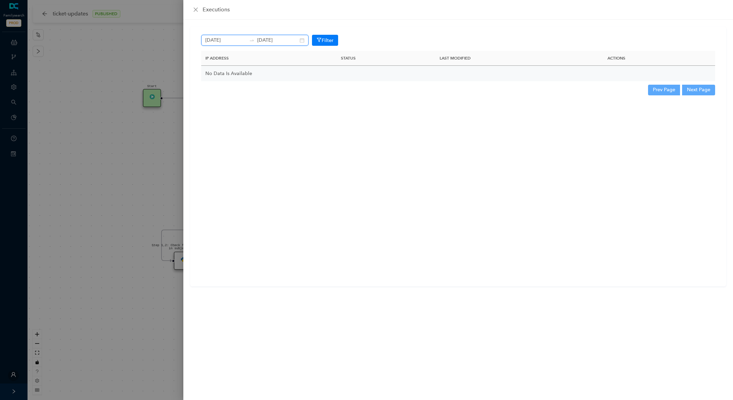
click at [222, 41] on input "[DATE]" at bounding box center [225, 40] width 41 height 8
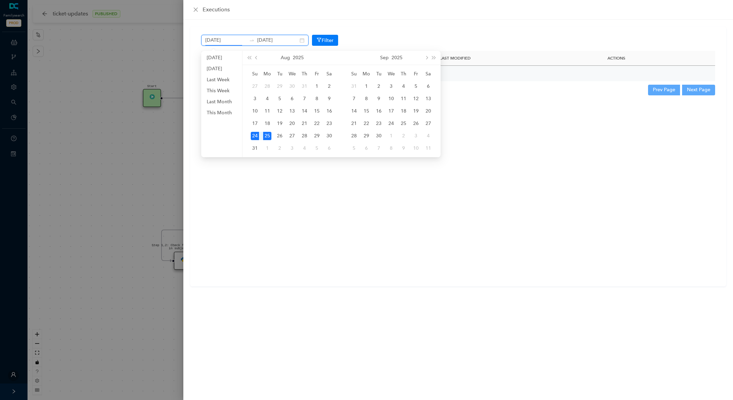
type input "[DATE]"
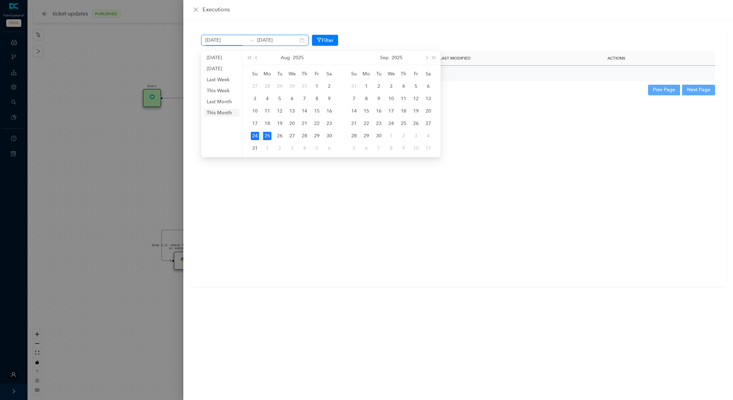
type input "[DATE]"
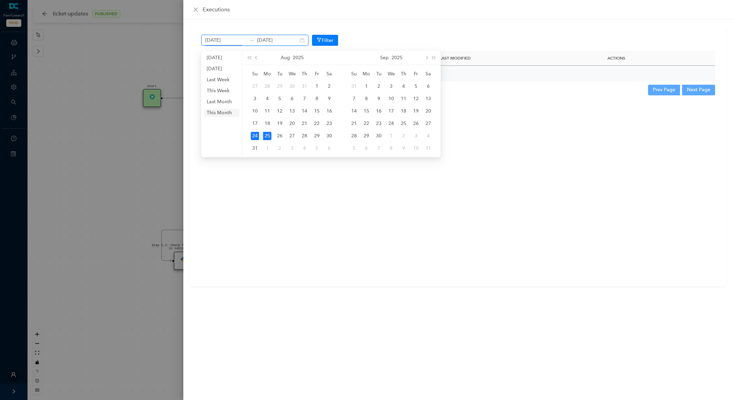
type input "[DATE]"
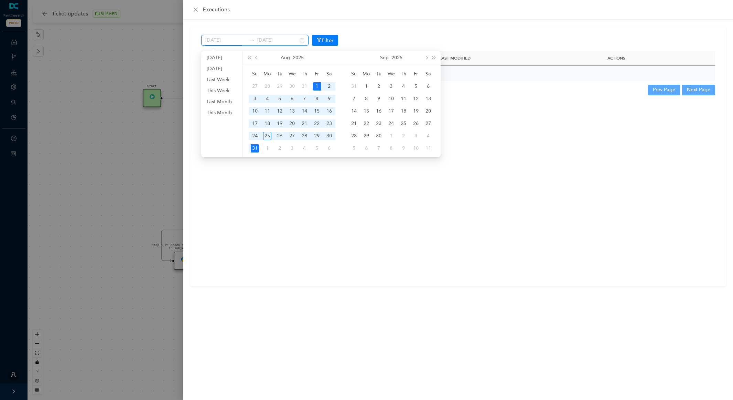
type input "[DATE]"
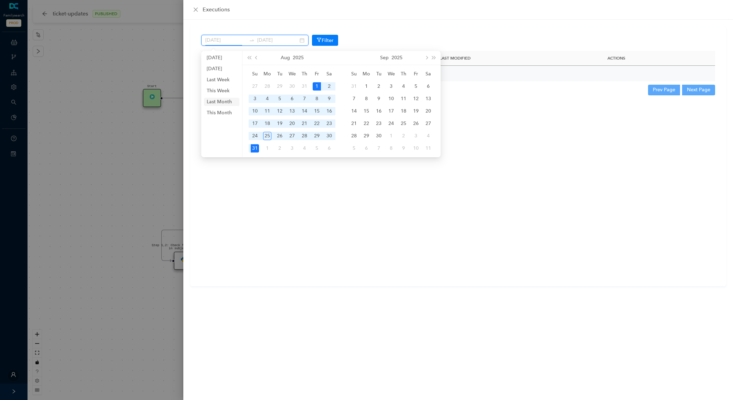
type input "[DATE]"
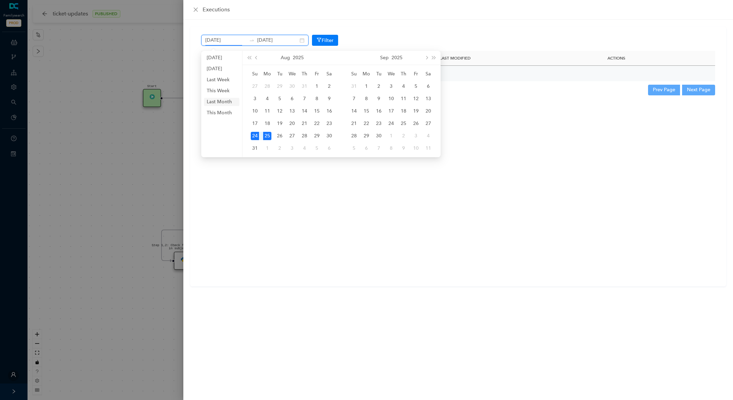
type input "[DATE]"
click at [226, 99] on li "Last Month" at bounding box center [221, 102] width 35 height 8
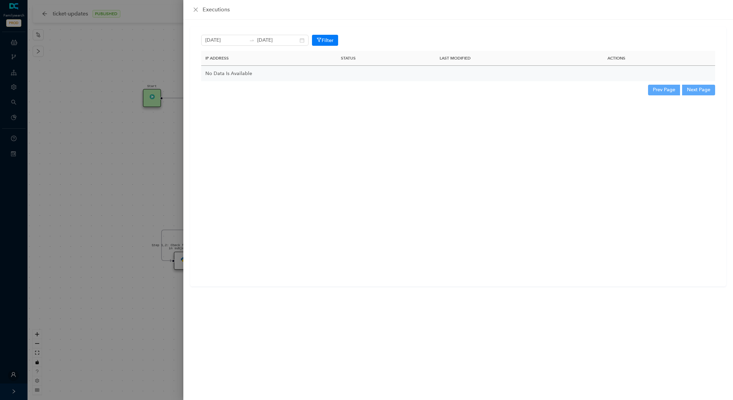
click at [88, 88] on div at bounding box center [366, 200] width 733 height 400
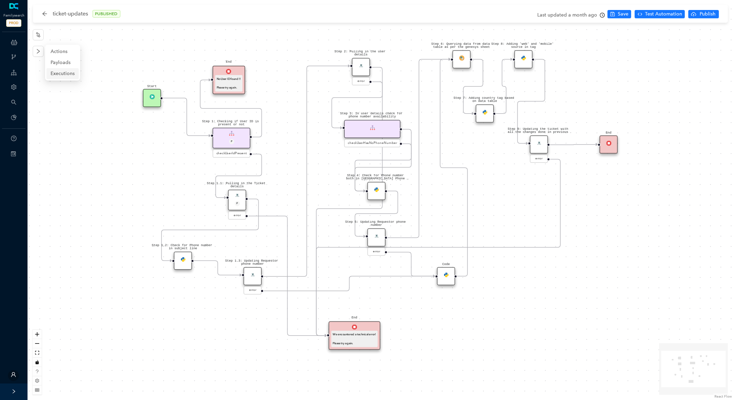
click at [71, 71] on span "Executions" at bounding box center [63, 74] width 24 height 8
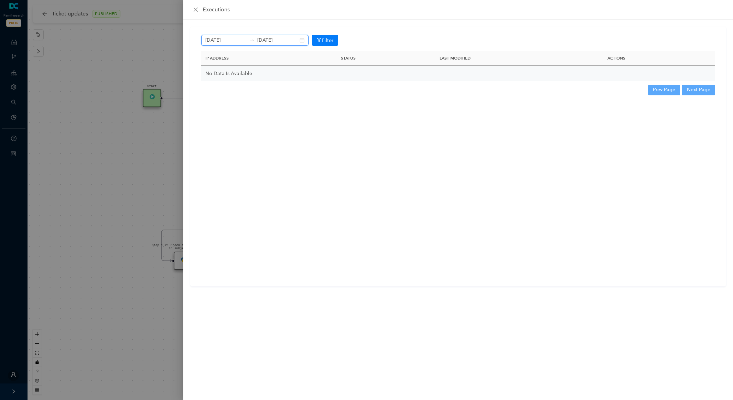
click at [219, 38] on input "[DATE]" at bounding box center [225, 40] width 41 height 8
type input "[DATE]"
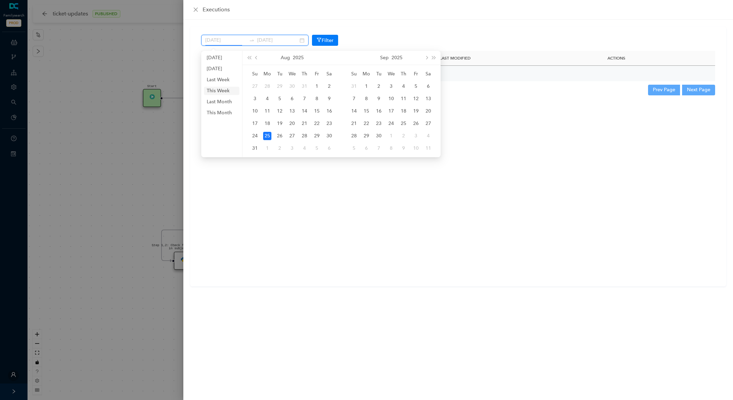
type input "[DATE]"
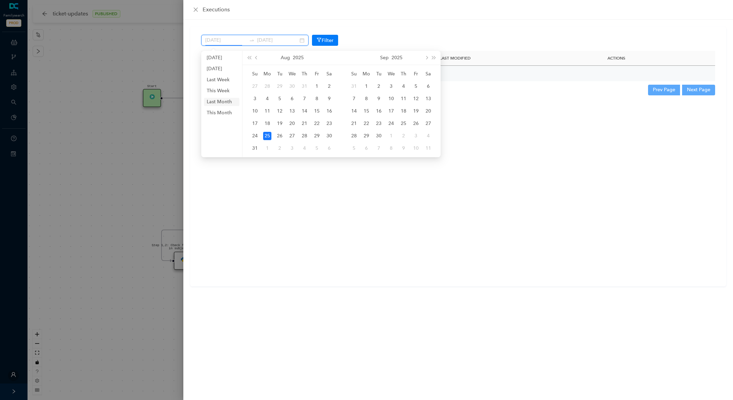
type input "[DATE]"
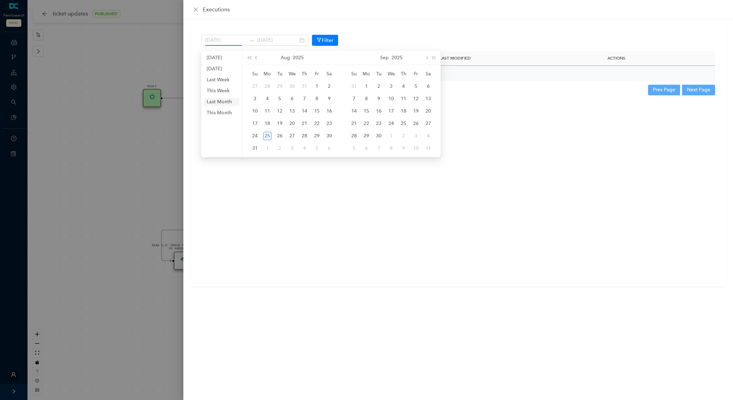
click at [225, 102] on li "Last Month" at bounding box center [221, 102] width 35 height 8
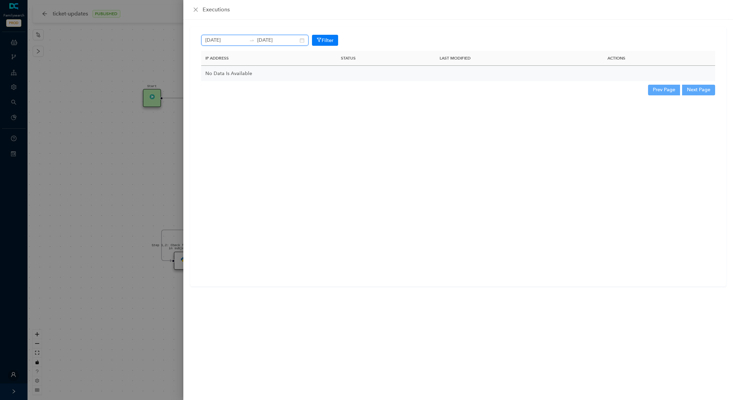
click at [226, 40] on input "[DATE]" at bounding box center [225, 40] width 41 height 8
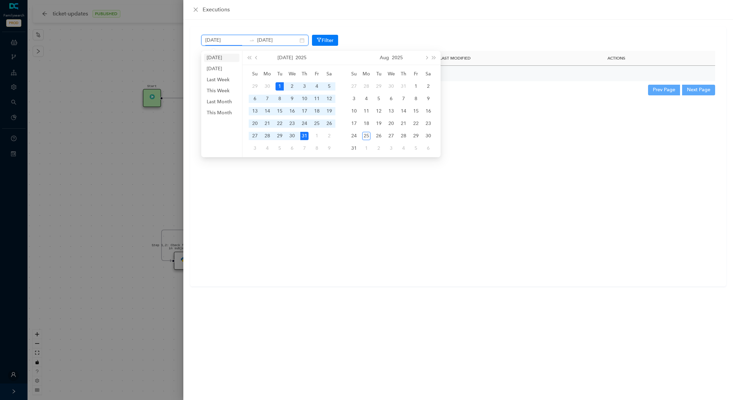
type input "[DATE]"
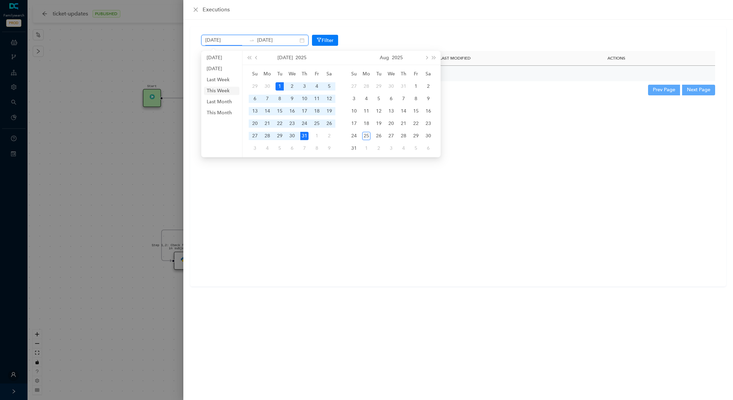
type input "[DATE]"
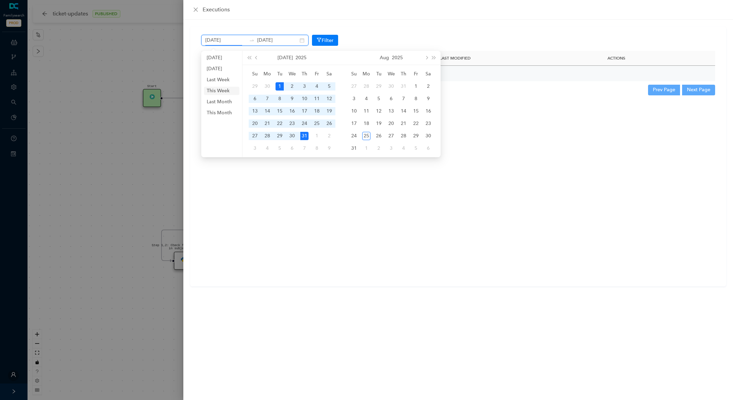
type input "[DATE]"
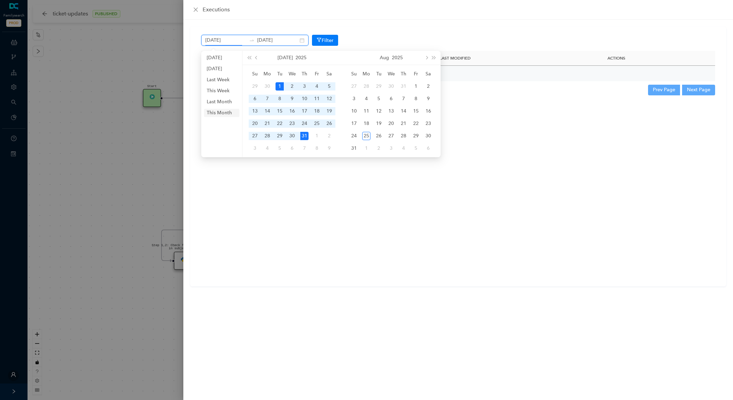
type input "[DATE]"
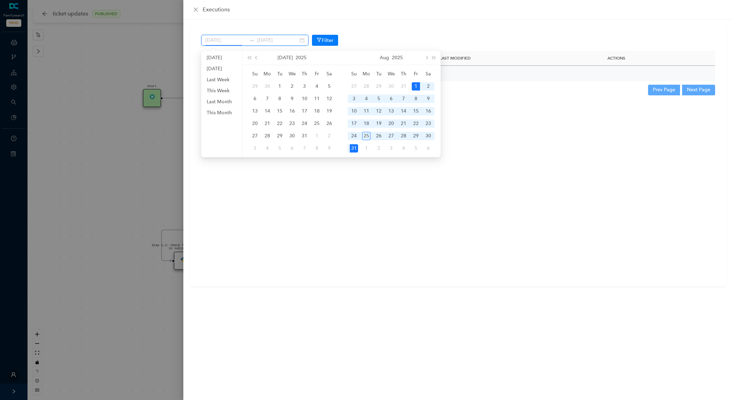
type input "[DATE]"
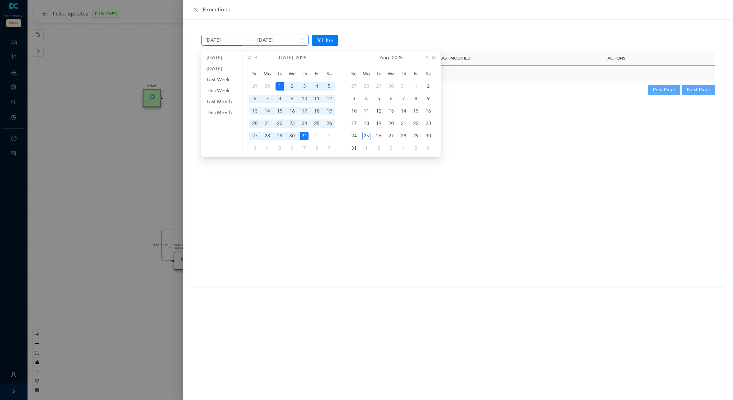
type input "[DATE]"
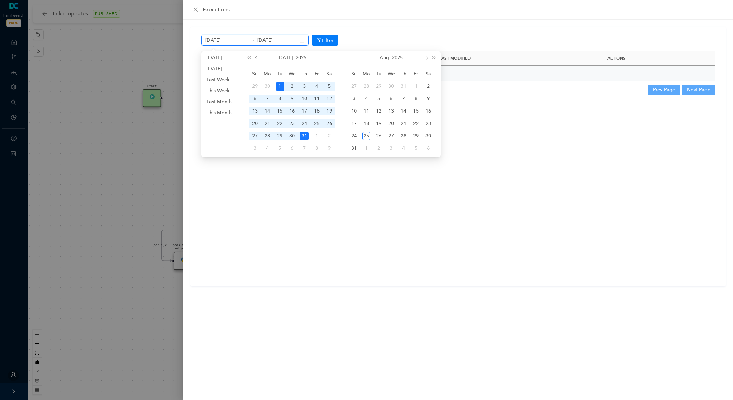
type input "[DATE]"
click at [257, 58] on span "prev-year" at bounding box center [256, 57] width 3 height 3
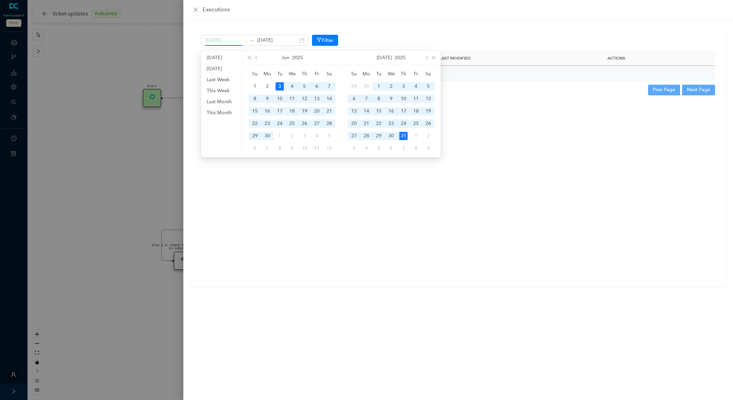
type input "[DATE]"
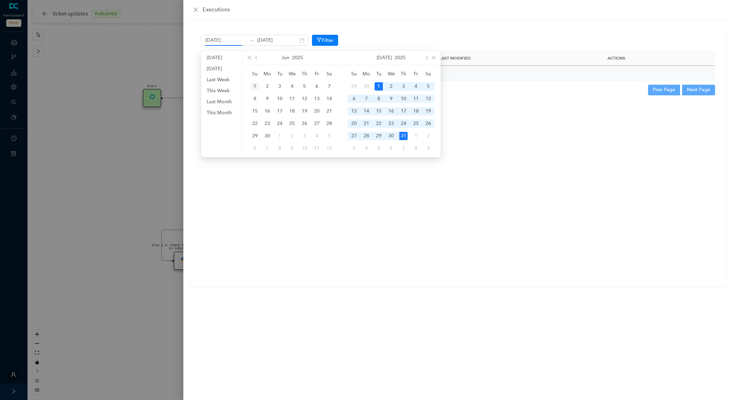
type input "[DATE]"
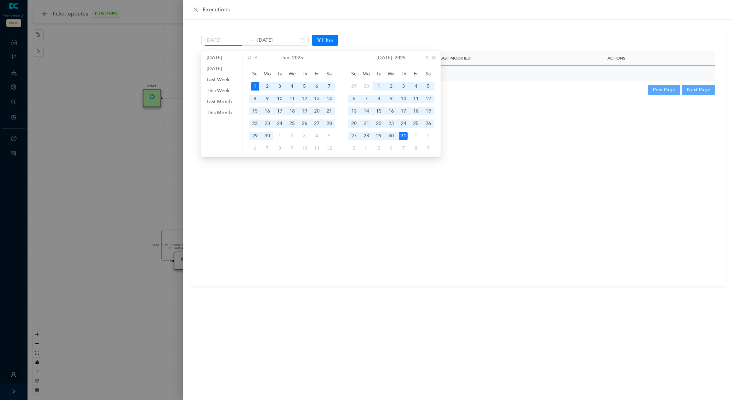
click at [249, 83] on td "1" at bounding box center [255, 86] width 12 height 12
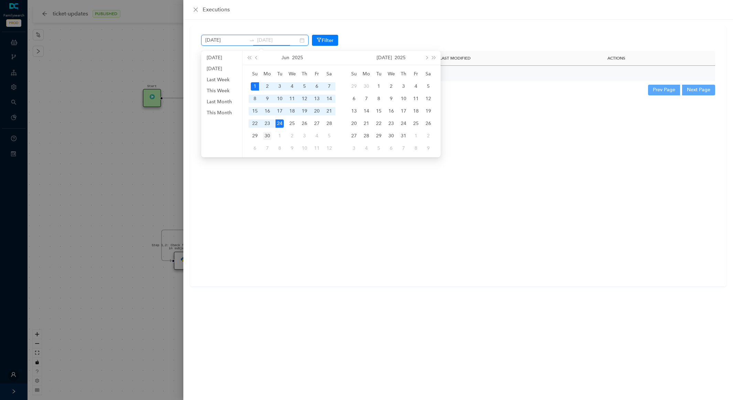
type input "[DATE]"
click at [272, 135] on td "30" at bounding box center [267, 136] width 12 height 12
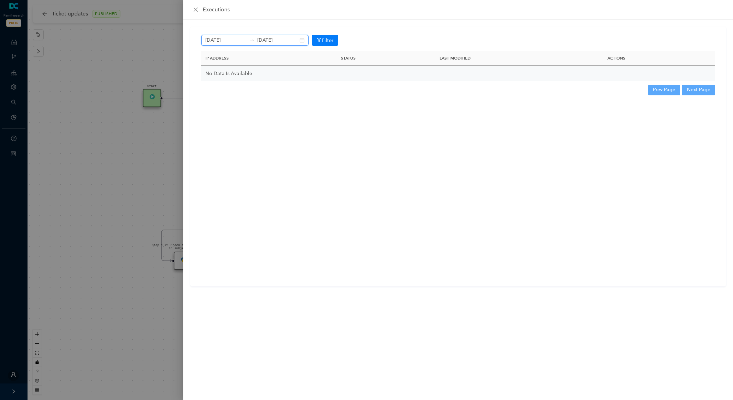
click at [222, 42] on input "[DATE]" at bounding box center [225, 40] width 41 height 8
type input "[DATE]"
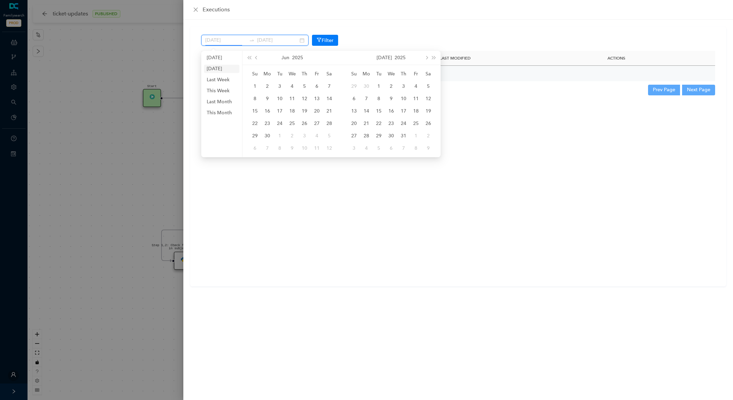
type input "[DATE]"
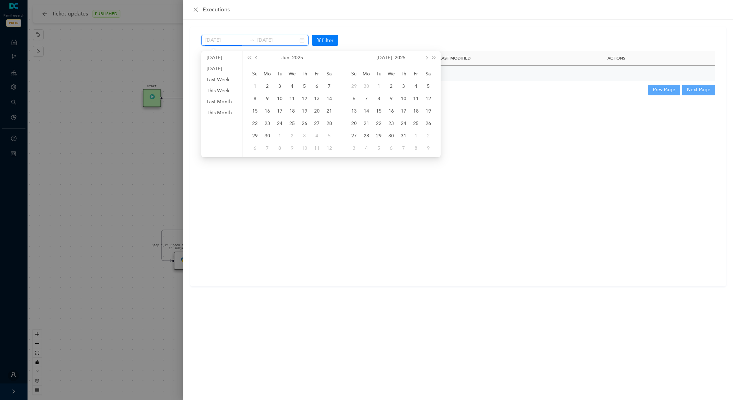
type input "[DATE]"
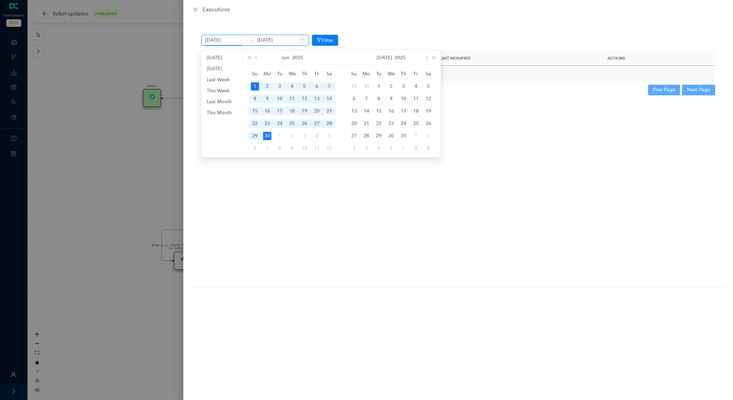
type input "[DATE]"
drag, startPoint x: 61, startPoint y: 111, endPoint x: 62, endPoint y: 108, distance: 3.6
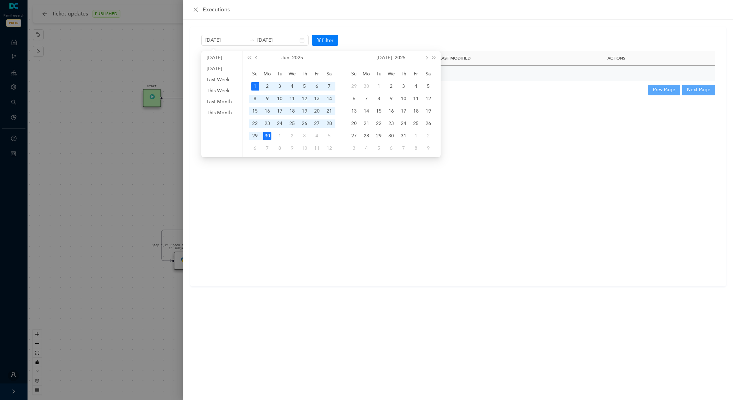
click at [61, 111] on div at bounding box center [366, 200] width 733 height 400
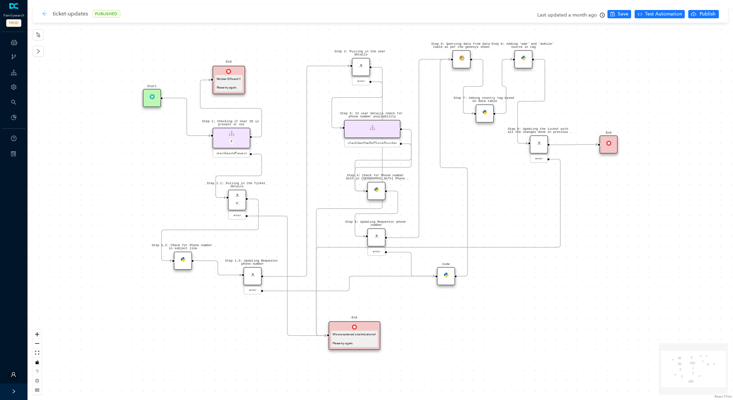
click at [44, 12] on icon "arrow-left" at bounding box center [44, 13] width 4 height 4
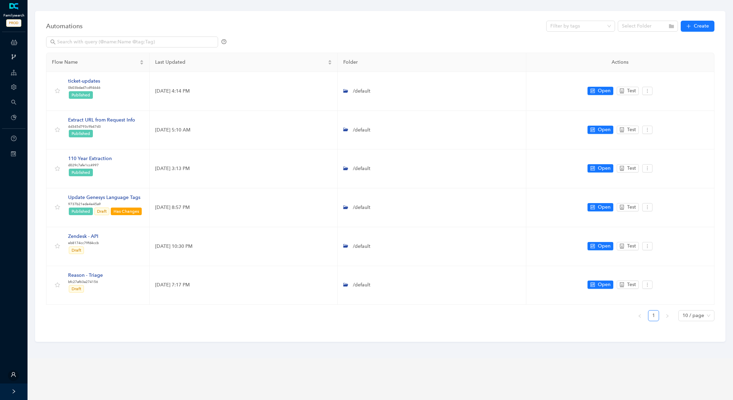
click at [14, 10] on link at bounding box center [13, 6] width 11 height 7
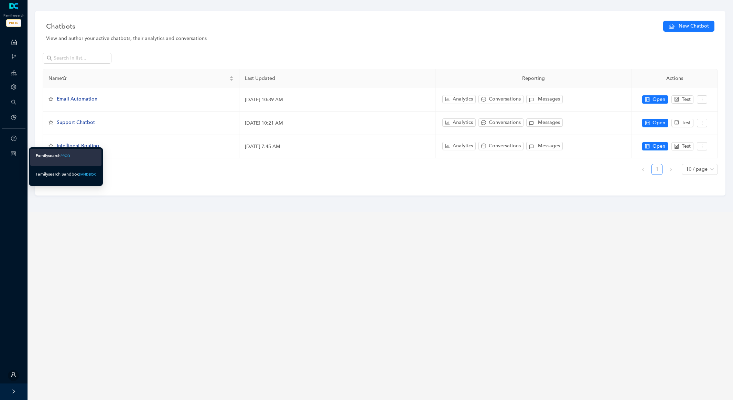
click at [63, 171] on div "Familysearch Sandbox" at bounding box center [57, 174] width 43 height 9
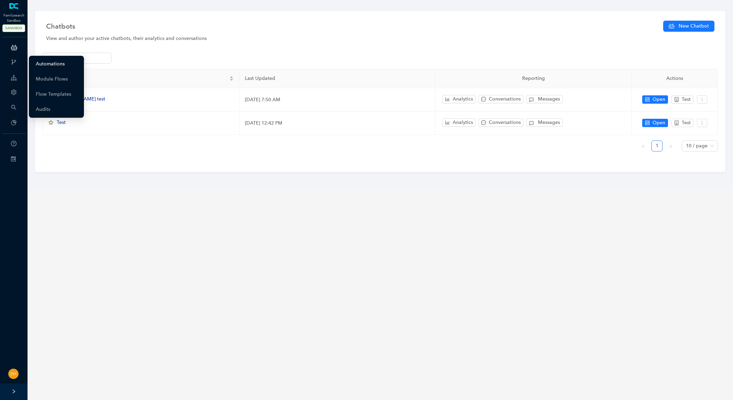
click at [53, 65] on link "Automations" at bounding box center [50, 64] width 29 height 14
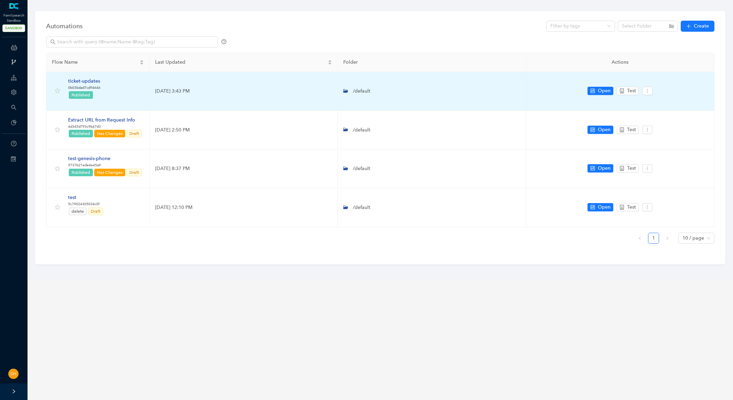
click at [95, 81] on div "ticket-updates" at bounding box center [84, 81] width 32 height 8
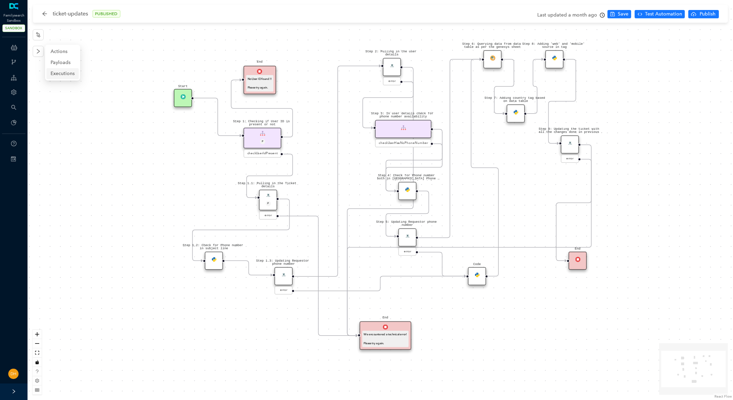
click at [59, 70] on span "Executions" at bounding box center [63, 74] width 24 height 8
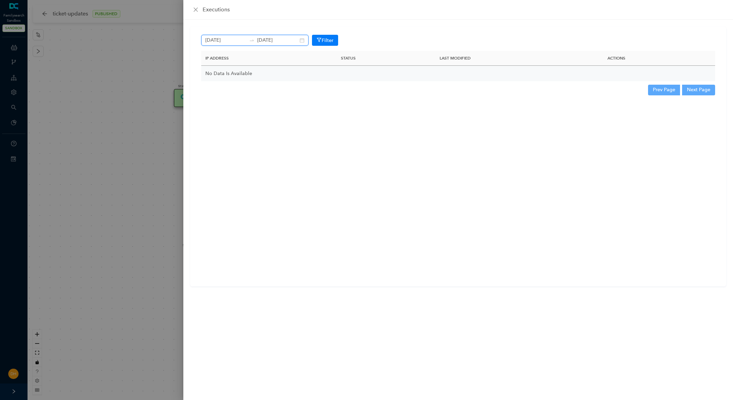
click at [221, 43] on input "[DATE]" at bounding box center [225, 40] width 41 height 8
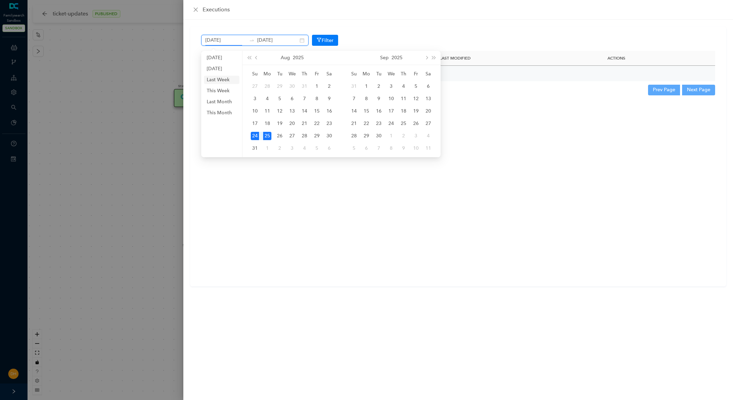
type input "[DATE]"
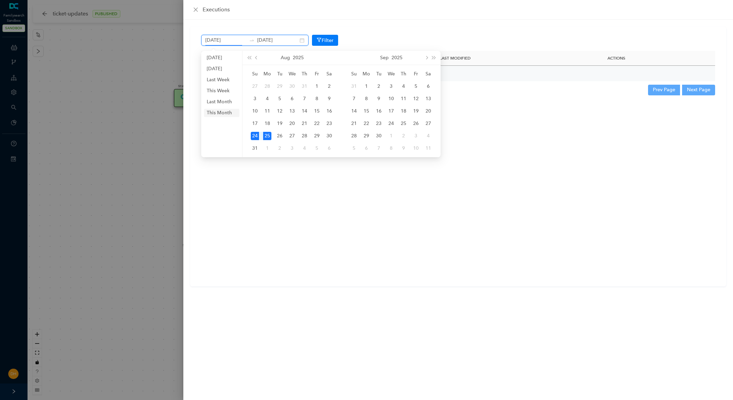
type input "[DATE]"
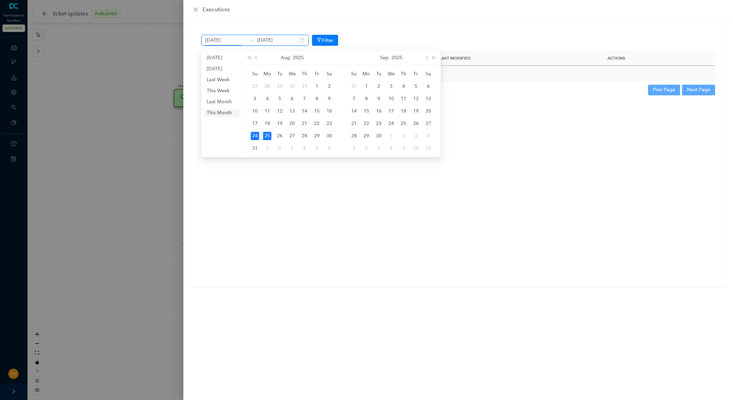
type input "[DATE]"
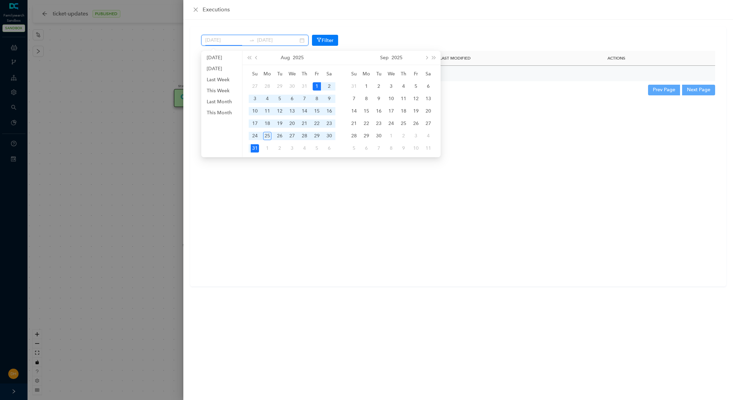
type input "[DATE]"
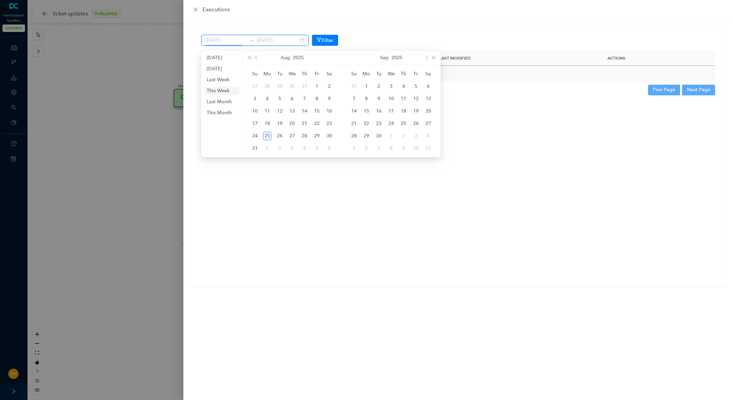
type input "[DATE]"
click at [228, 101] on li "Last Month" at bounding box center [221, 102] width 35 height 8
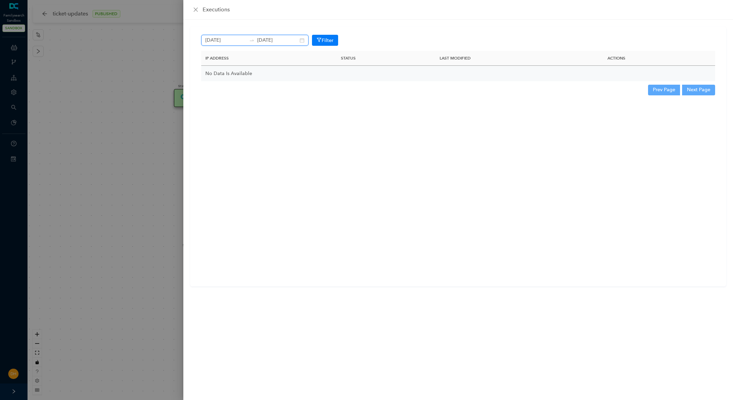
click at [231, 38] on input "[DATE]" at bounding box center [225, 40] width 41 height 8
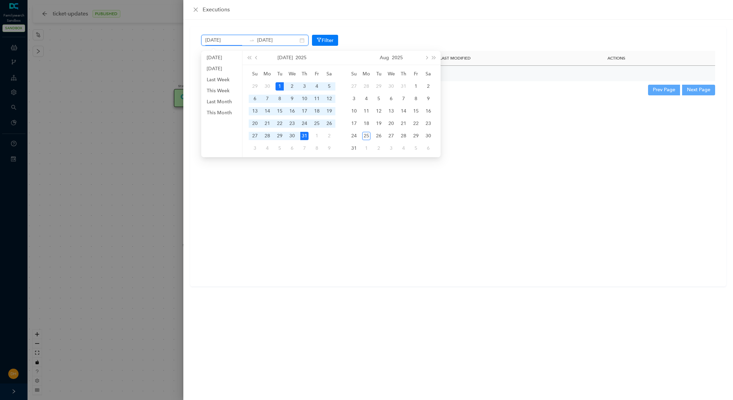
type input "[DATE]"
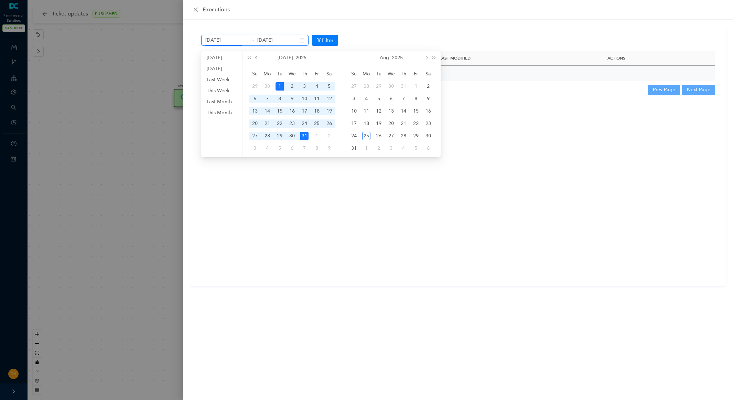
type input "[DATE]"
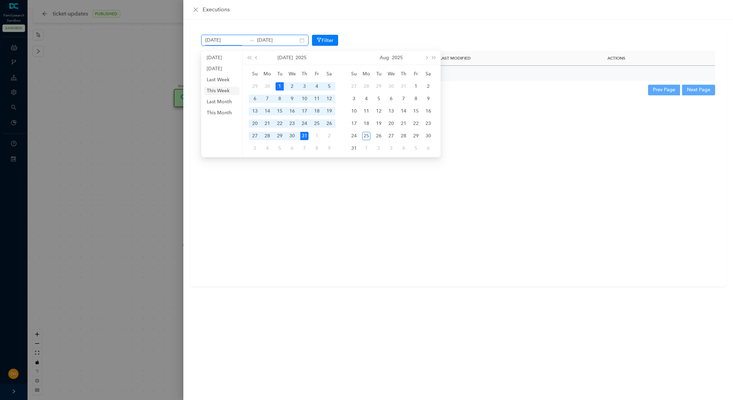
type input "[DATE]"
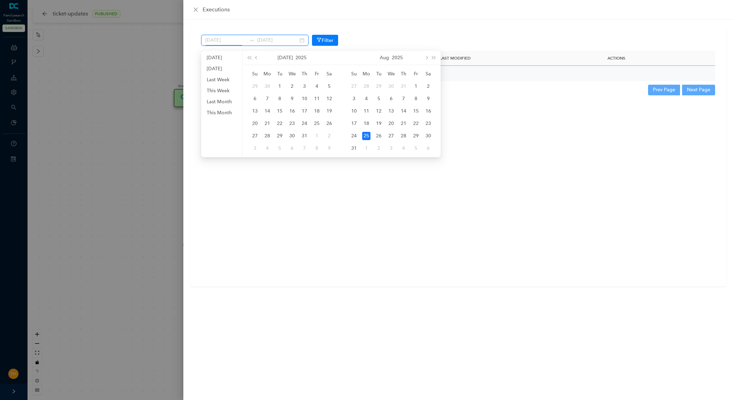
type input "[DATE]"
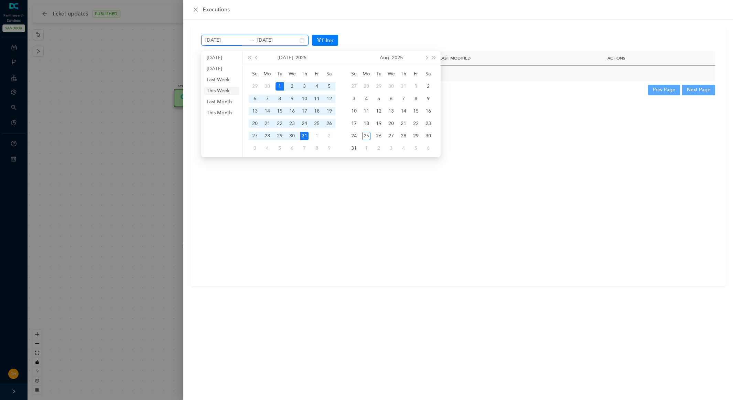
type input "[DATE]"
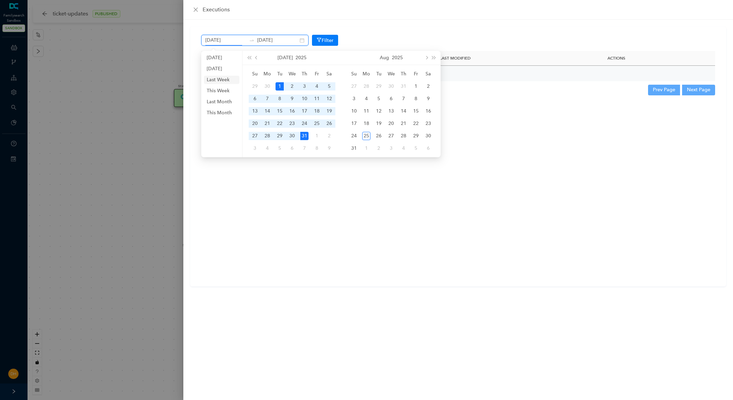
type input "[DATE]"
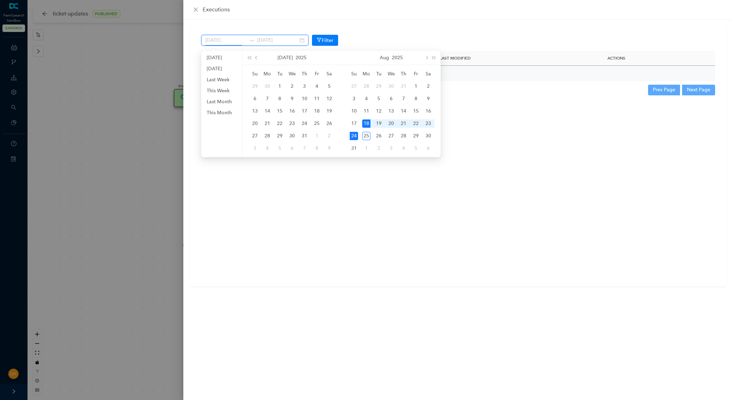
type input "[DATE]"
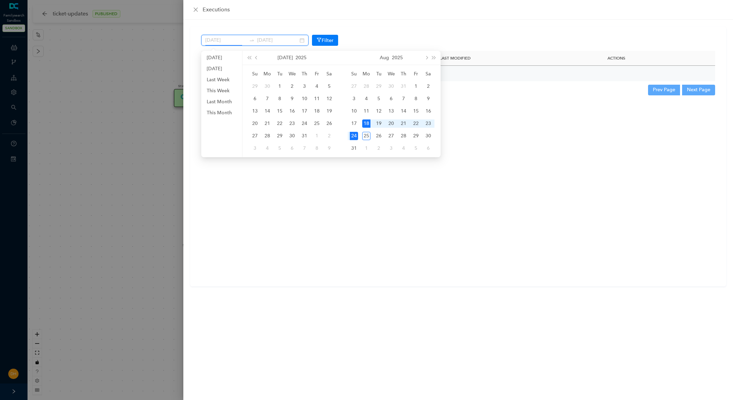
type input "[DATE]"
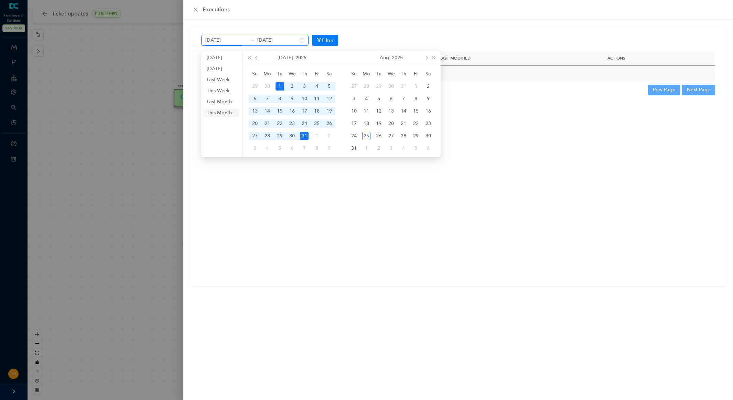
type input "[DATE]"
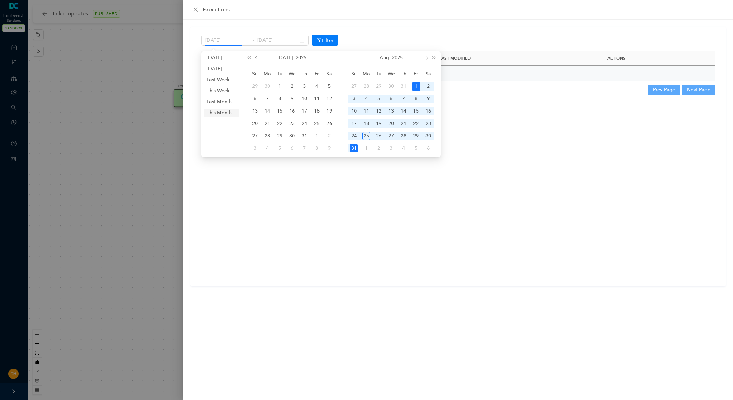
click at [218, 112] on li "This Month" at bounding box center [221, 113] width 35 height 8
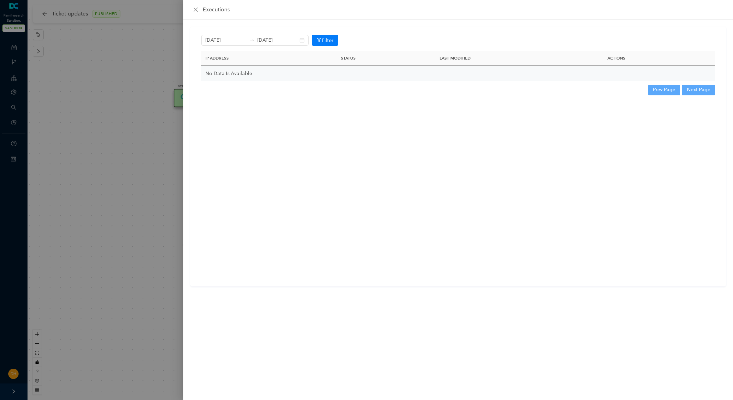
click at [42, 13] on div at bounding box center [366, 200] width 733 height 400
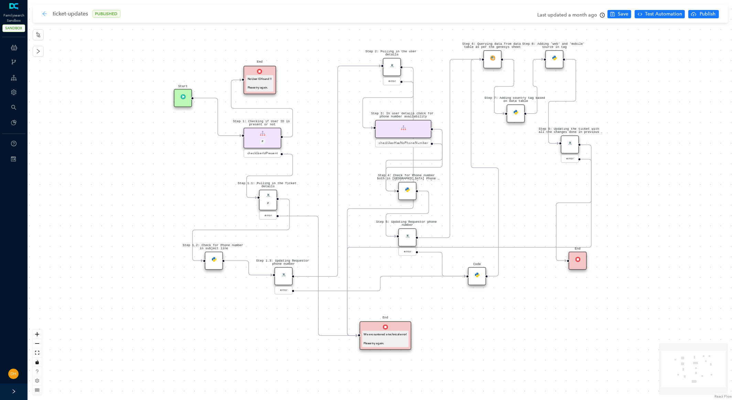
click at [44, 15] on icon "arrow-left" at bounding box center [44, 13] width 4 height 4
